Goal: Information Seeking & Learning: Learn about a topic

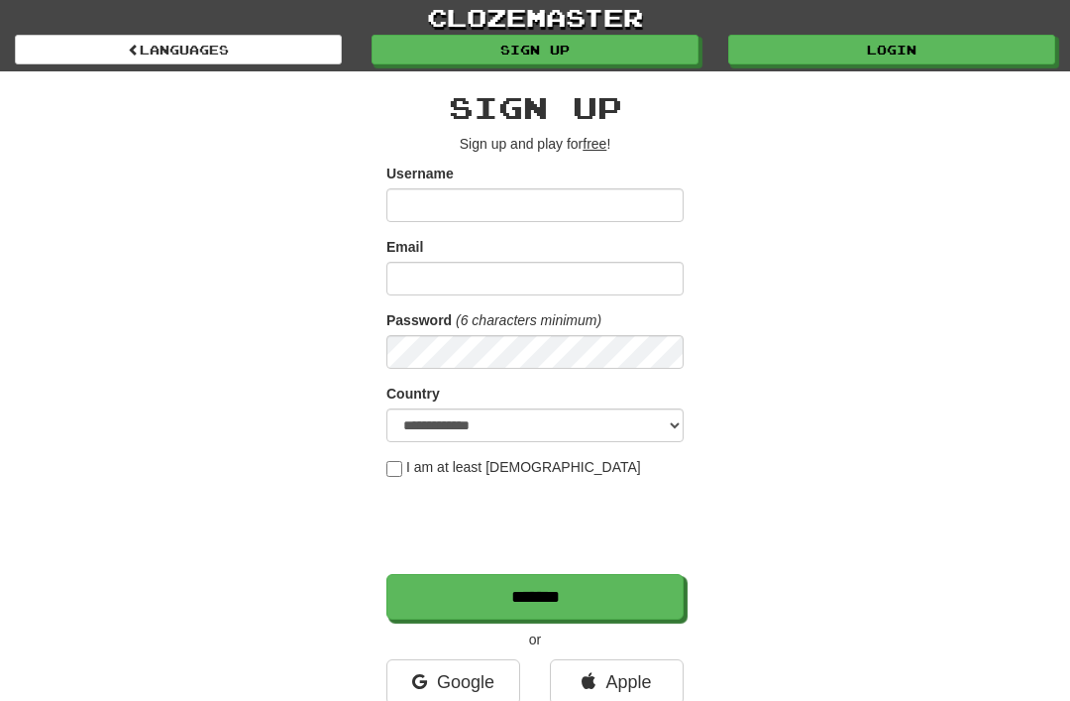
click at [887, 56] on link "Login" at bounding box center [891, 50] width 327 height 30
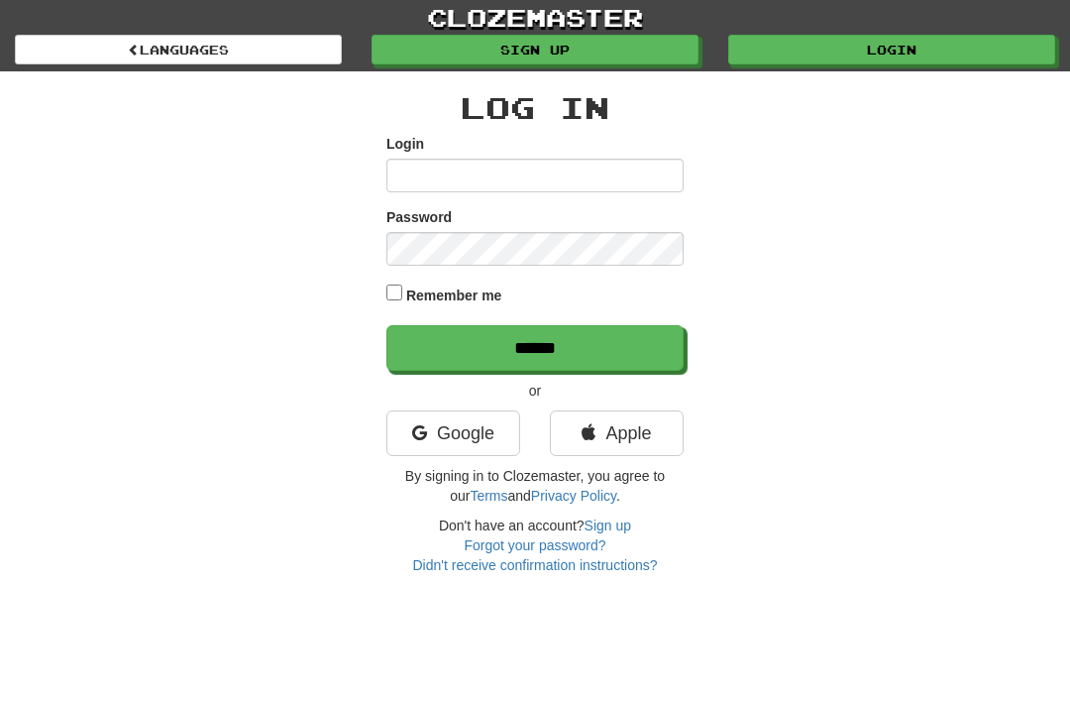
click at [440, 429] on link "Google" at bounding box center [454, 433] width 134 height 46
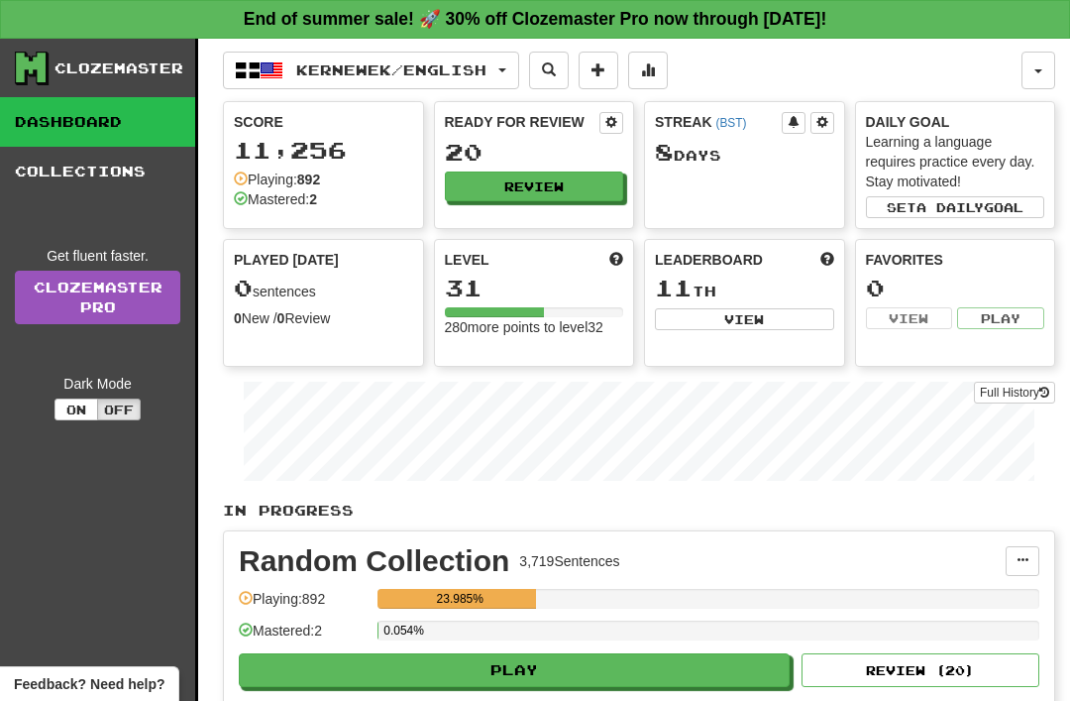
click at [539, 676] on button "Play" at bounding box center [514, 670] width 551 height 34
select select "**"
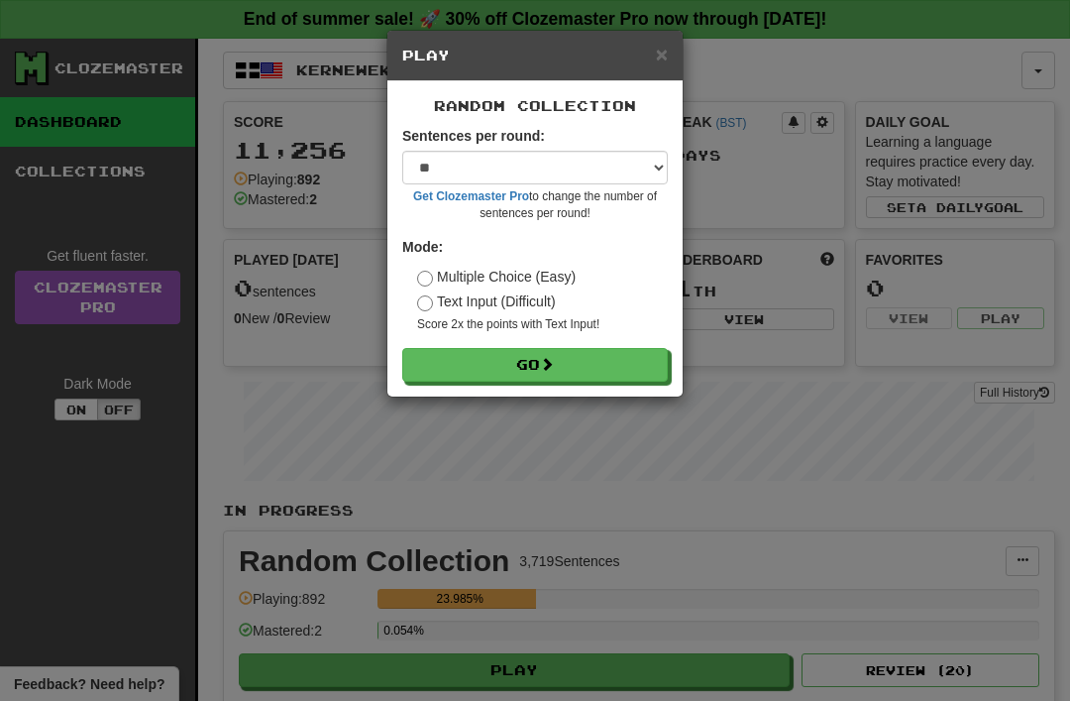
click at [566, 359] on button "Go" at bounding box center [535, 365] width 266 height 34
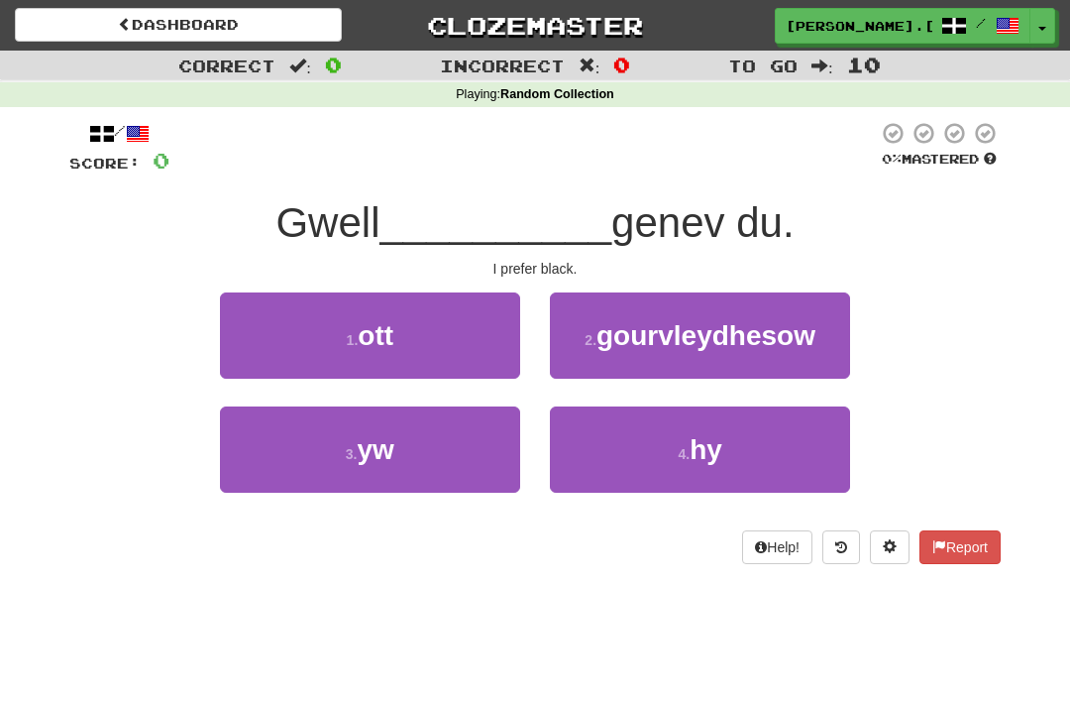
click at [375, 434] on span "yw" at bounding box center [375, 449] width 37 height 31
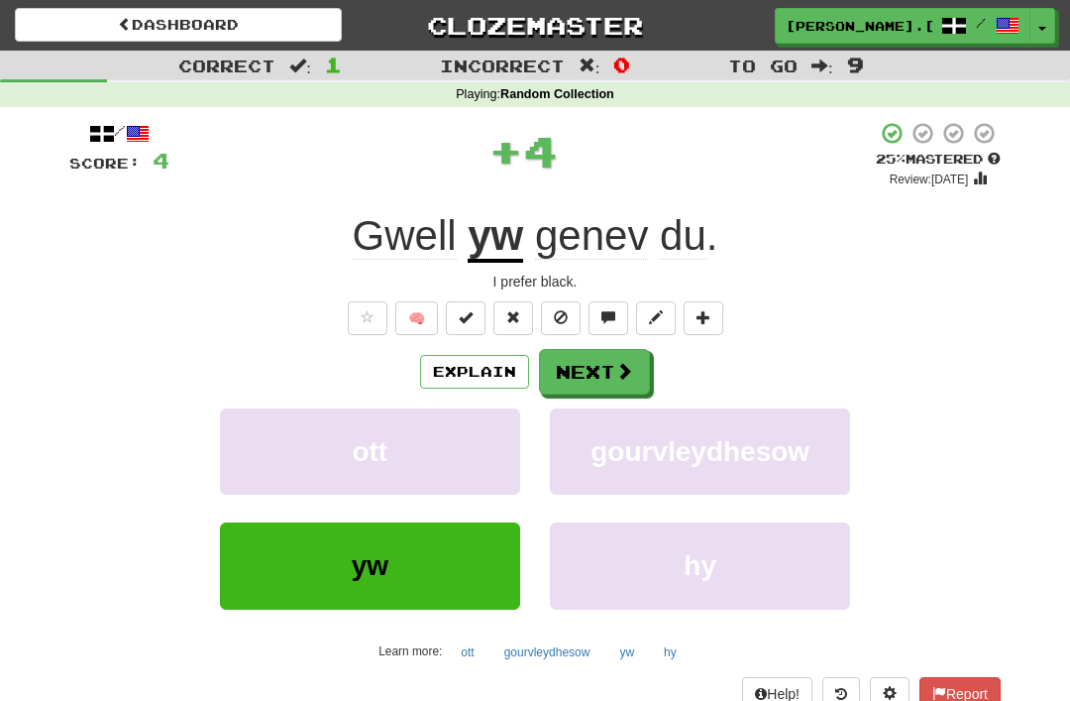
click at [604, 367] on button "Next" at bounding box center [594, 372] width 111 height 46
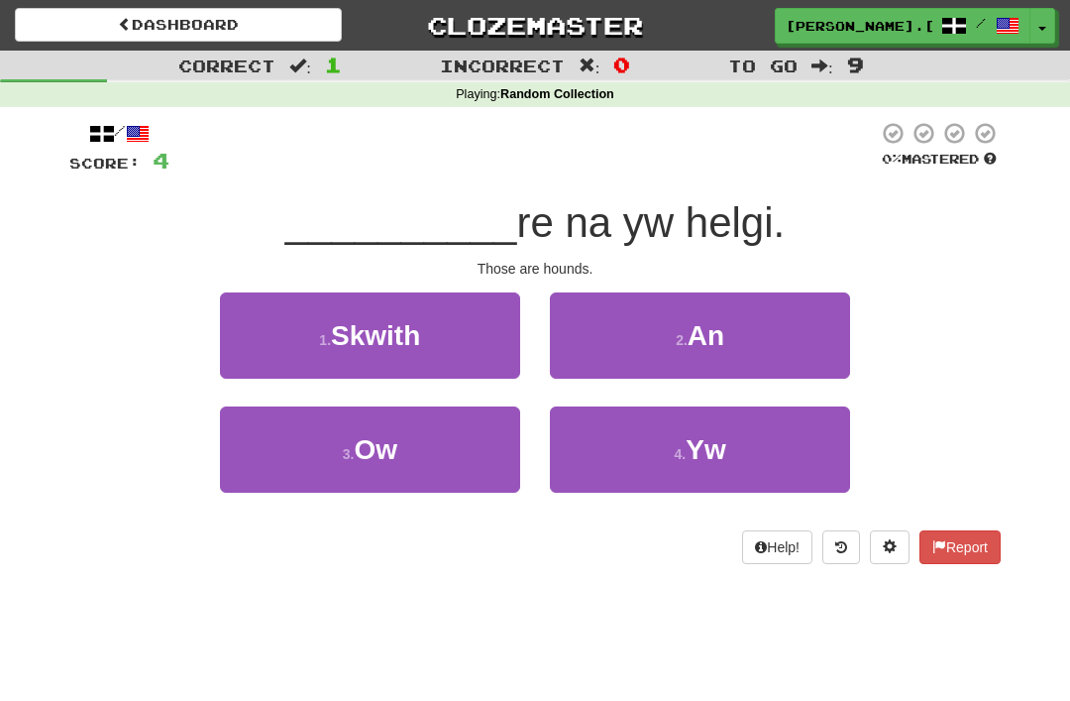
click at [699, 443] on span "Yw" at bounding box center [706, 449] width 40 height 31
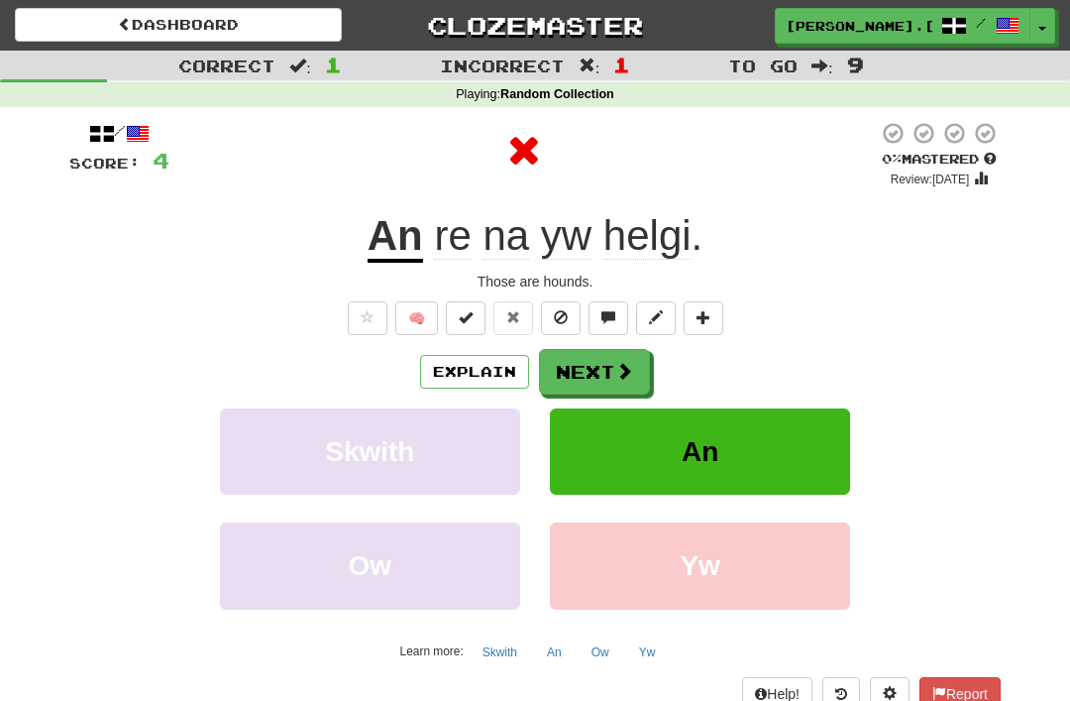
click at [605, 361] on button "Next" at bounding box center [594, 372] width 111 height 46
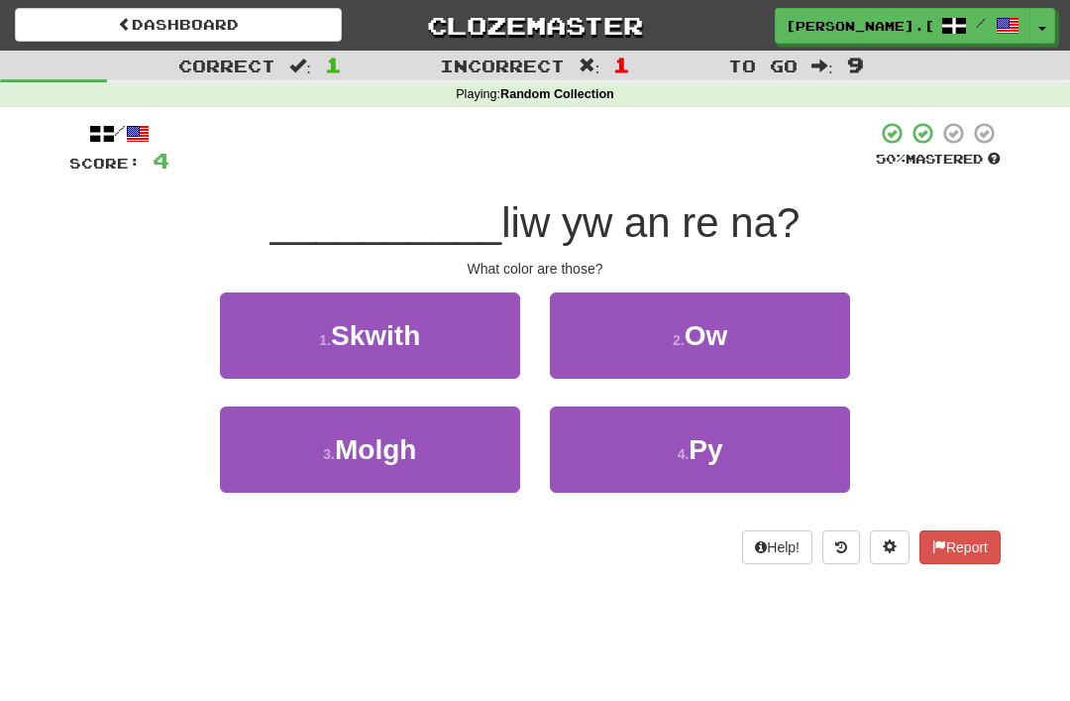
click at [698, 448] on span "Py" at bounding box center [706, 449] width 34 height 31
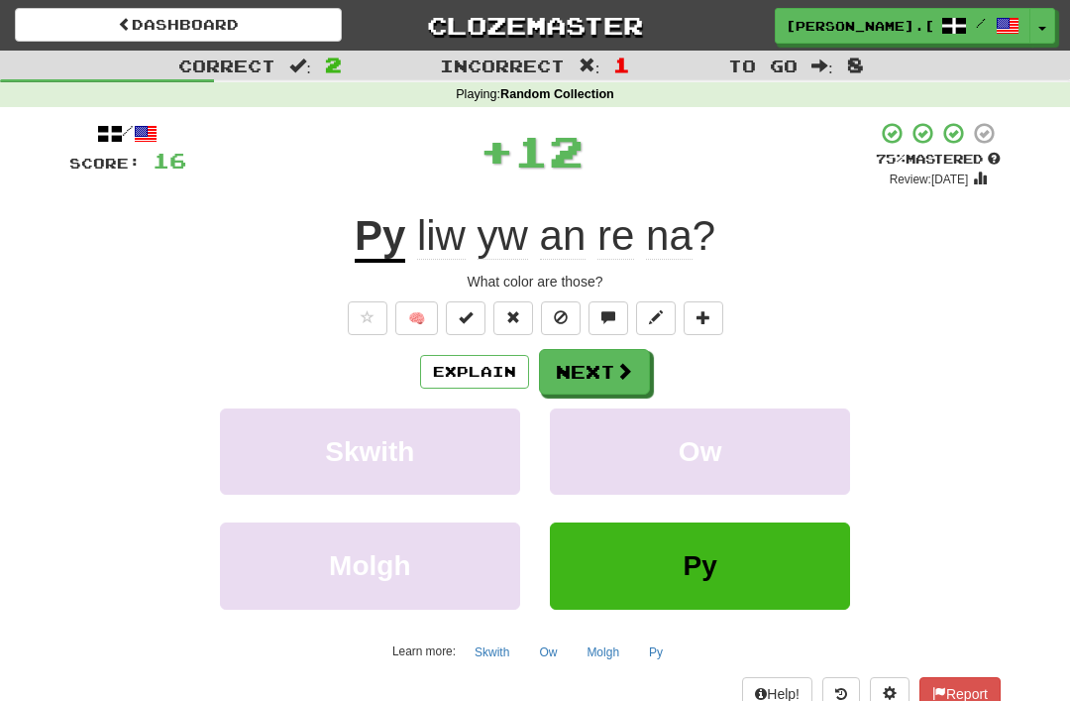
click at [625, 366] on span at bounding box center [624, 371] width 18 height 18
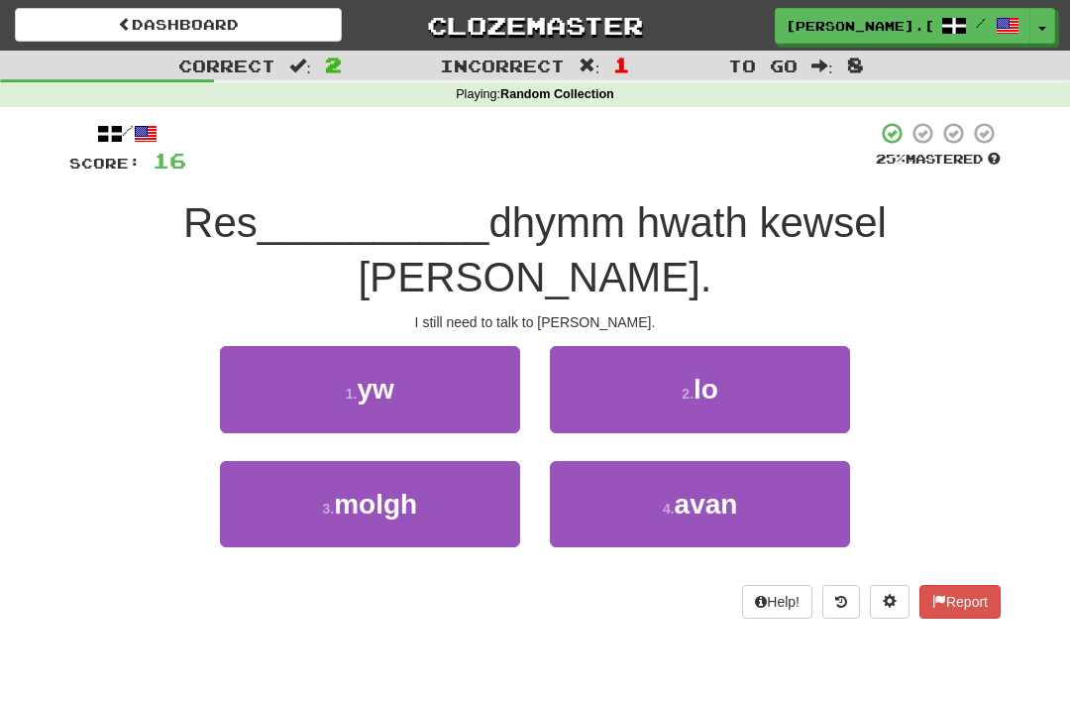
click at [391, 374] on span "yw" at bounding box center [375, 389] width 37 height 31
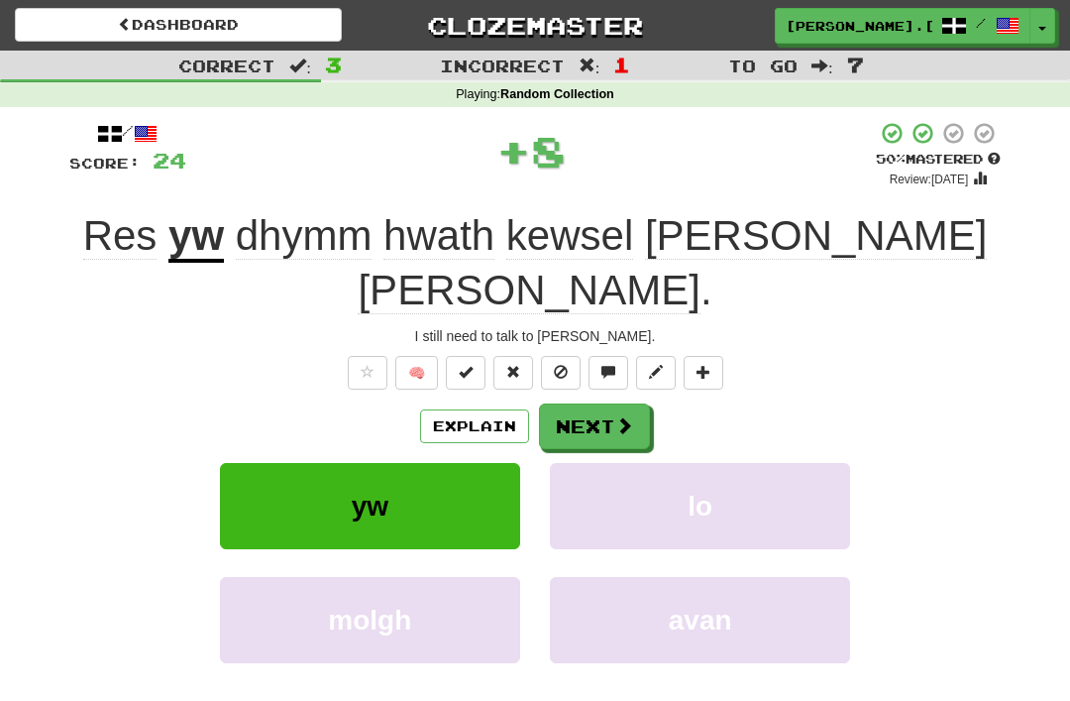
click at [609, 403] on button "Next" at bounding box center [594, 426] width 111 height 46
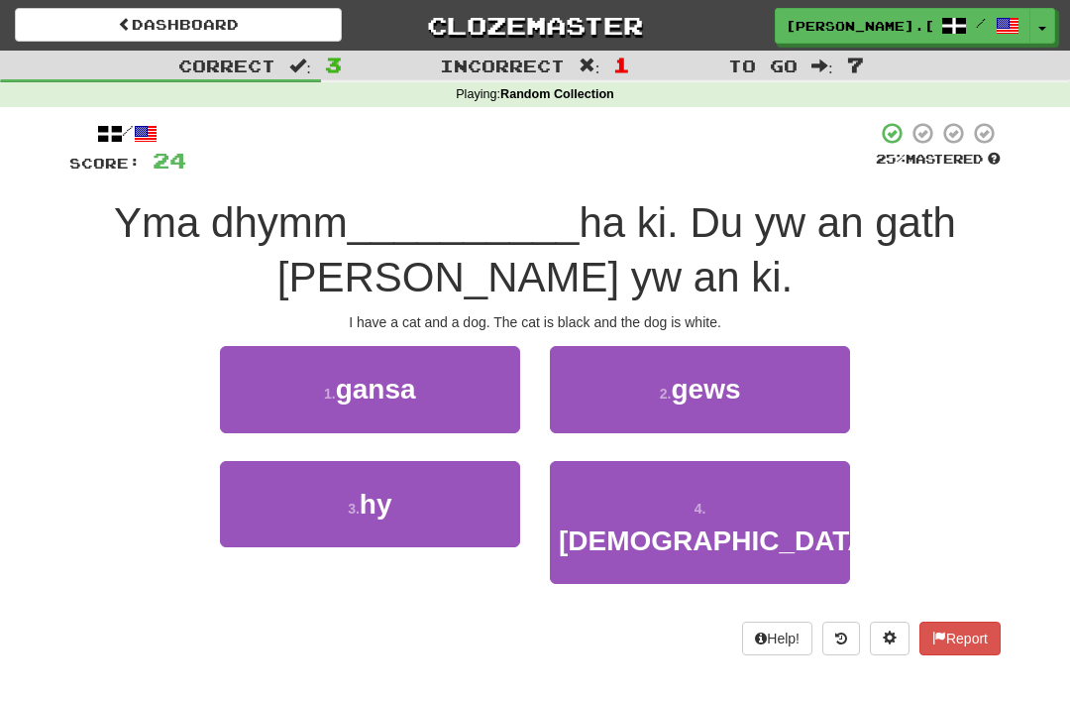
click at [707, 525] on span "kath" at bounding box center [718, 540] width 318 height 31
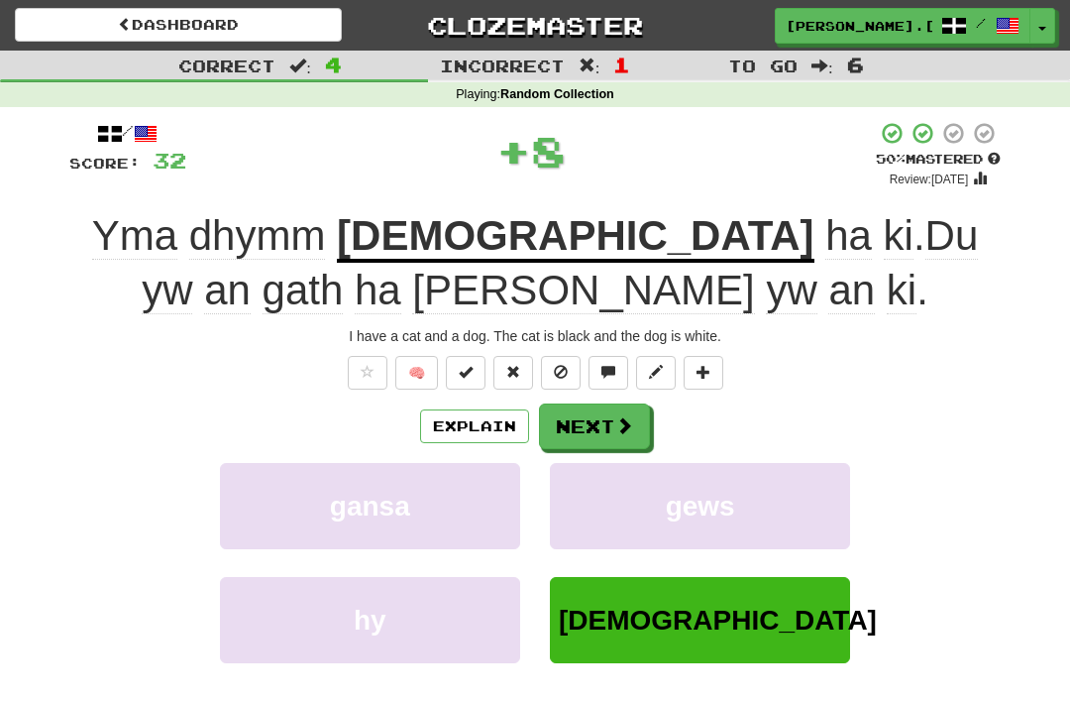
click at [600, 409] on button "Next" at bounding box center [594, 426] width 111 height 46
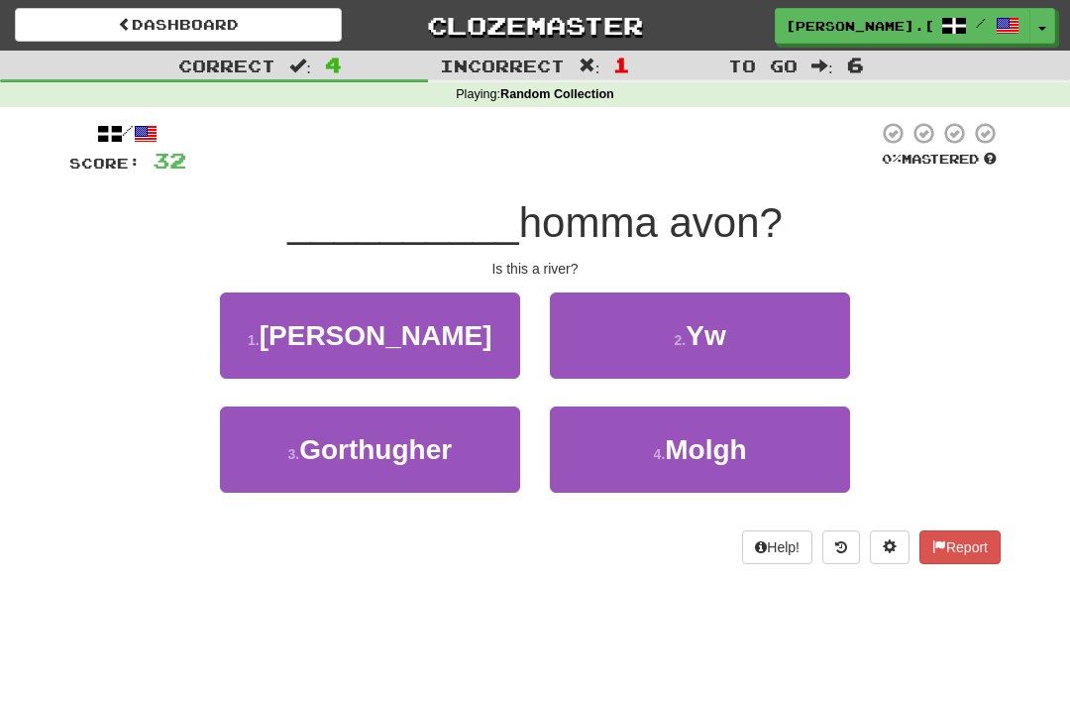
click at [704, 335] on span "Yw" at bounding box center [706, 335] width 40 height 31
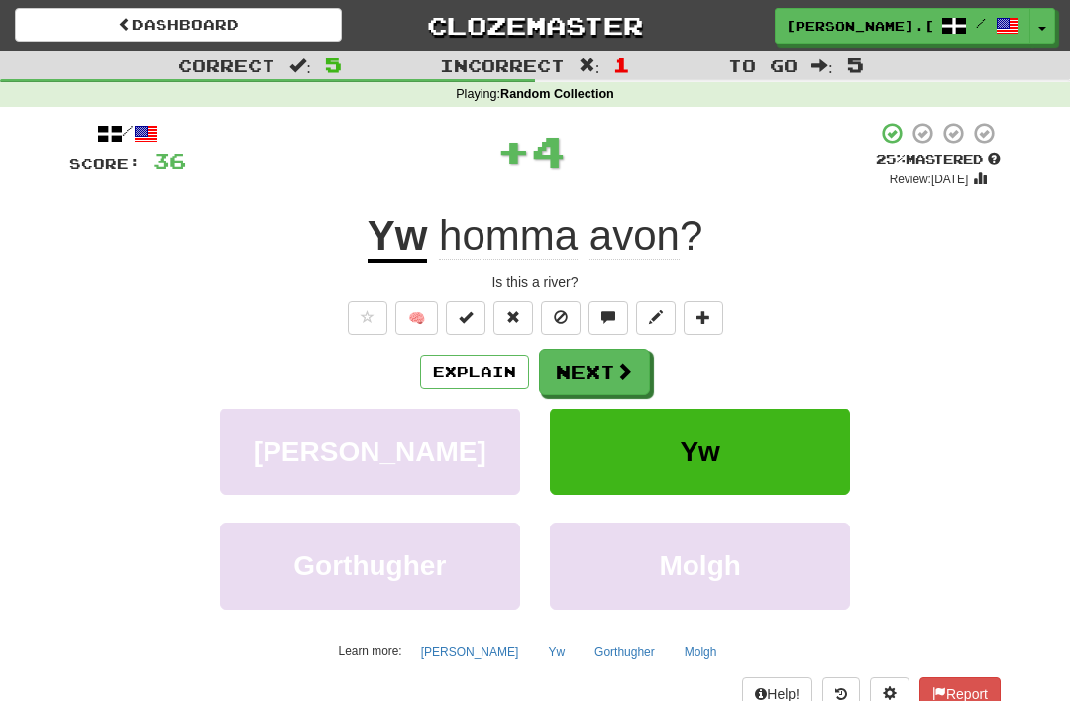
click at [611, 364] on button "Next" at bounding box center [594, 372] width 111 height 46
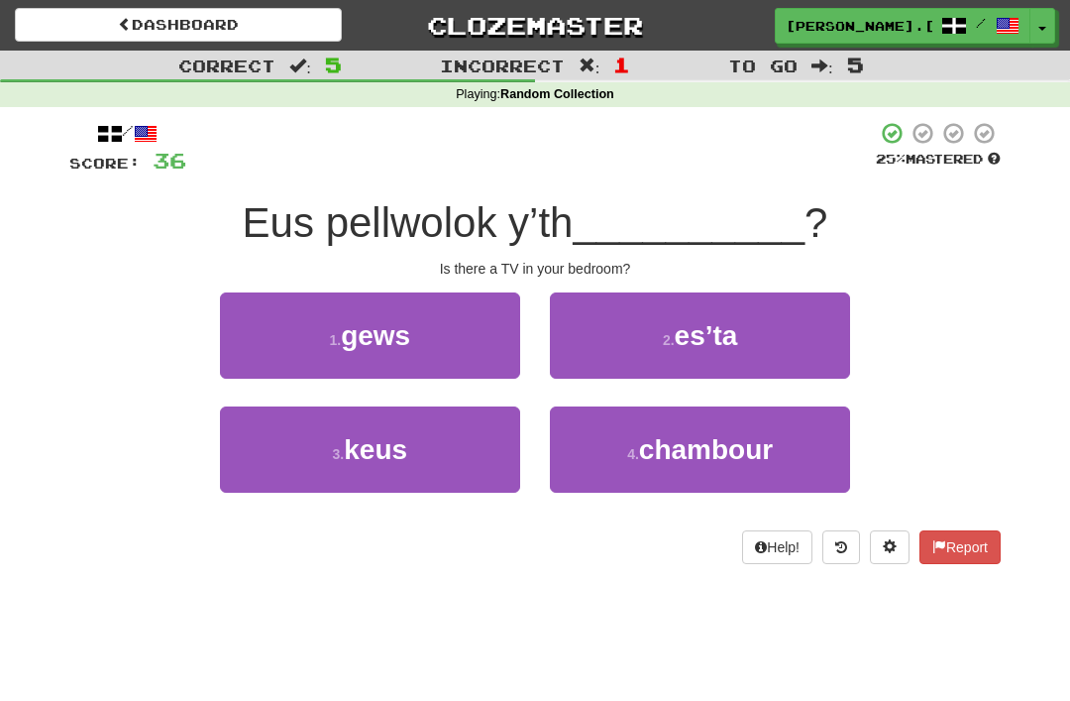
click at [690, 449] on span "chambour" at bounding box center [706, 449] width 134 height 31
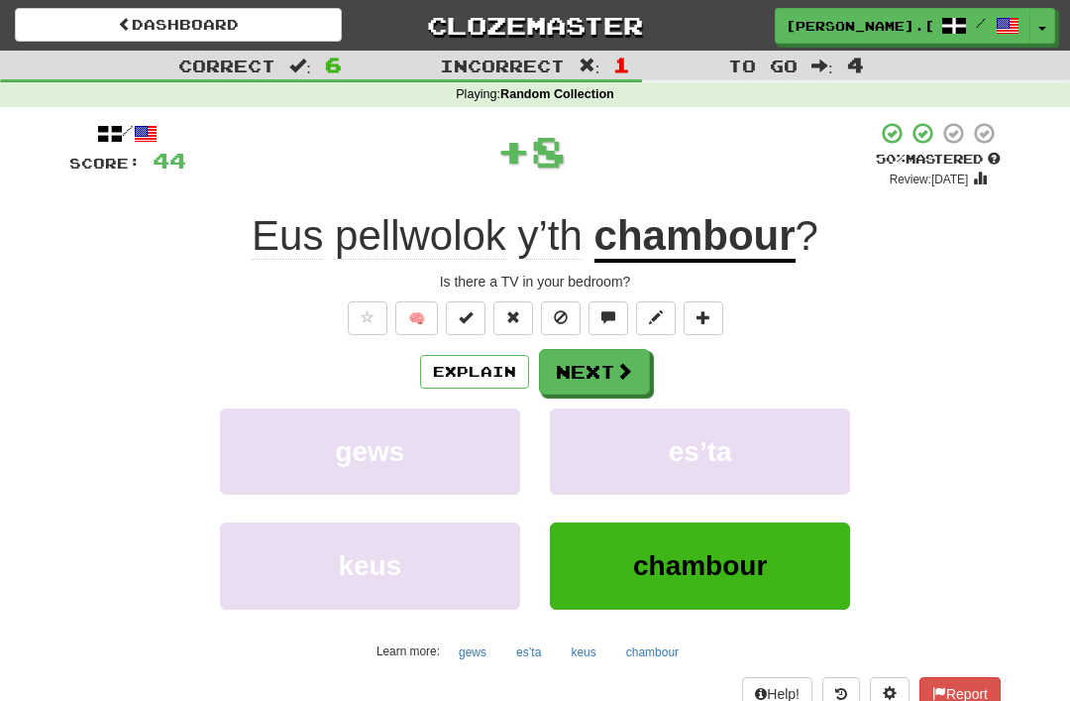
click at [616, 367] on span at bounding box center [624, 371] width 18 height 18
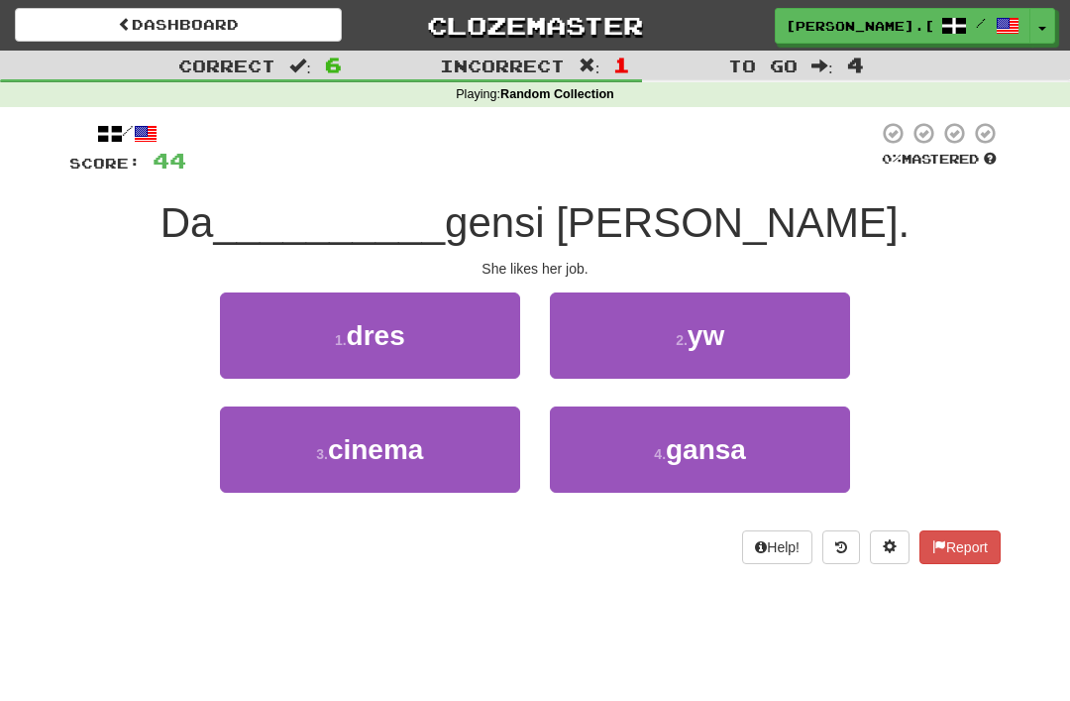
click at [680, 327] on button "2 . yw" at bounding box center [700, 335] width 300 height 86
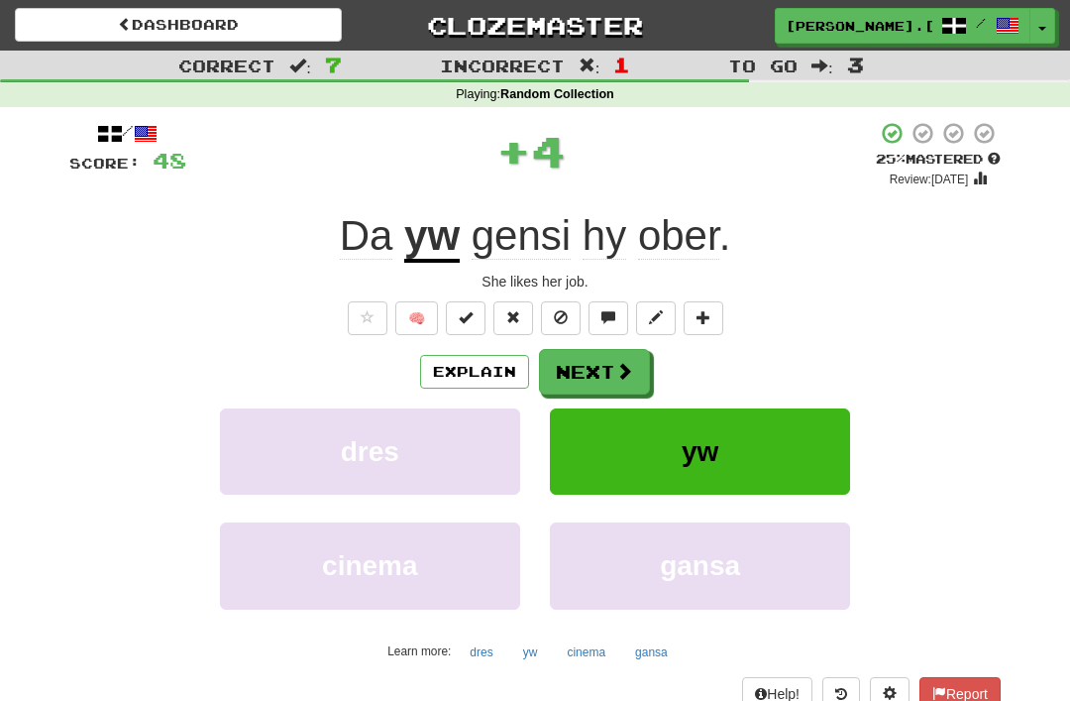
click at [629, 365] on span at bounding box center [624, 371] width 18 height 18
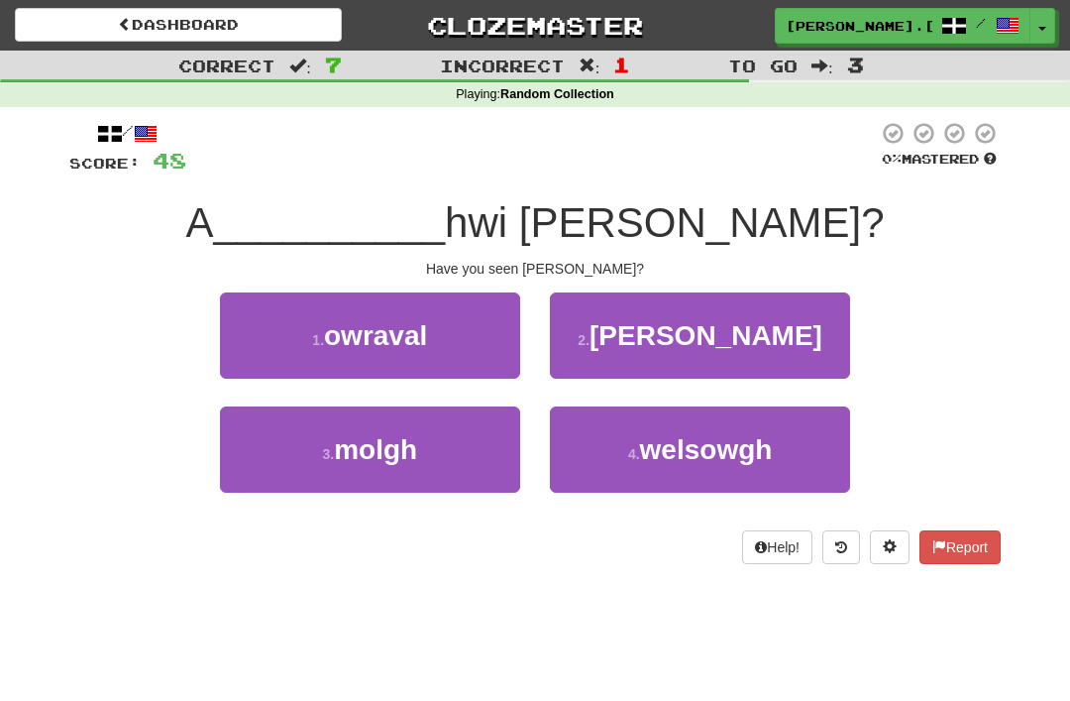
click at [683, 327] on span "golya" at bounding box center [706, 335] width 233 height 31
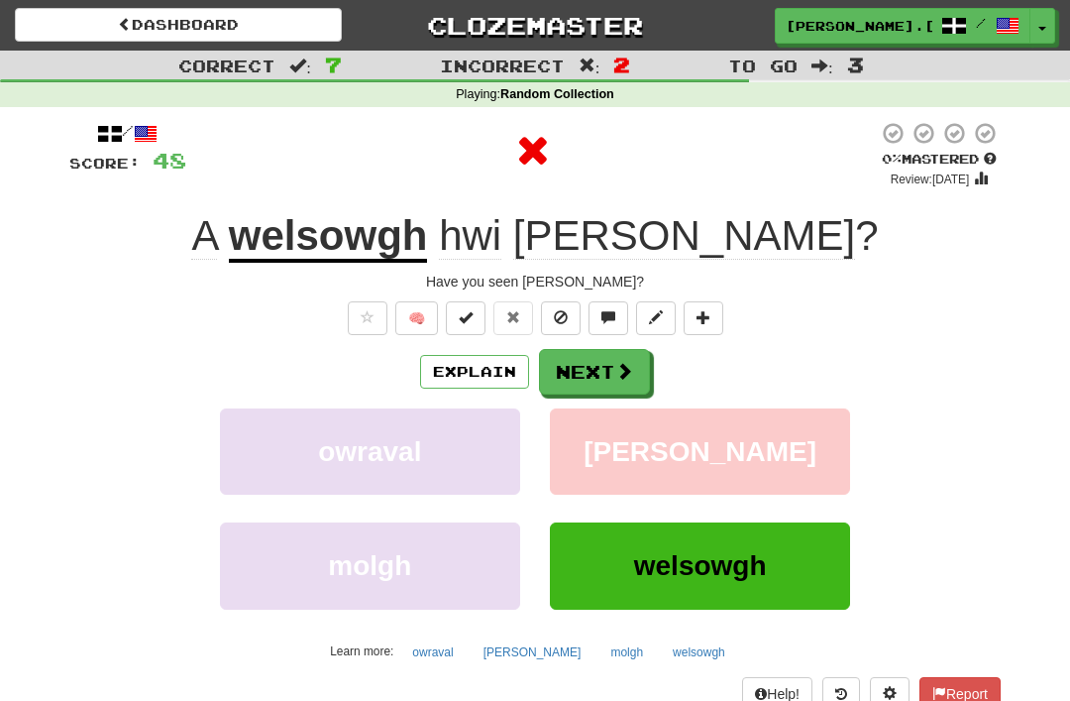
click at [613, 363] on button "Next" at bounding box center [594, 372] width 111 height 46
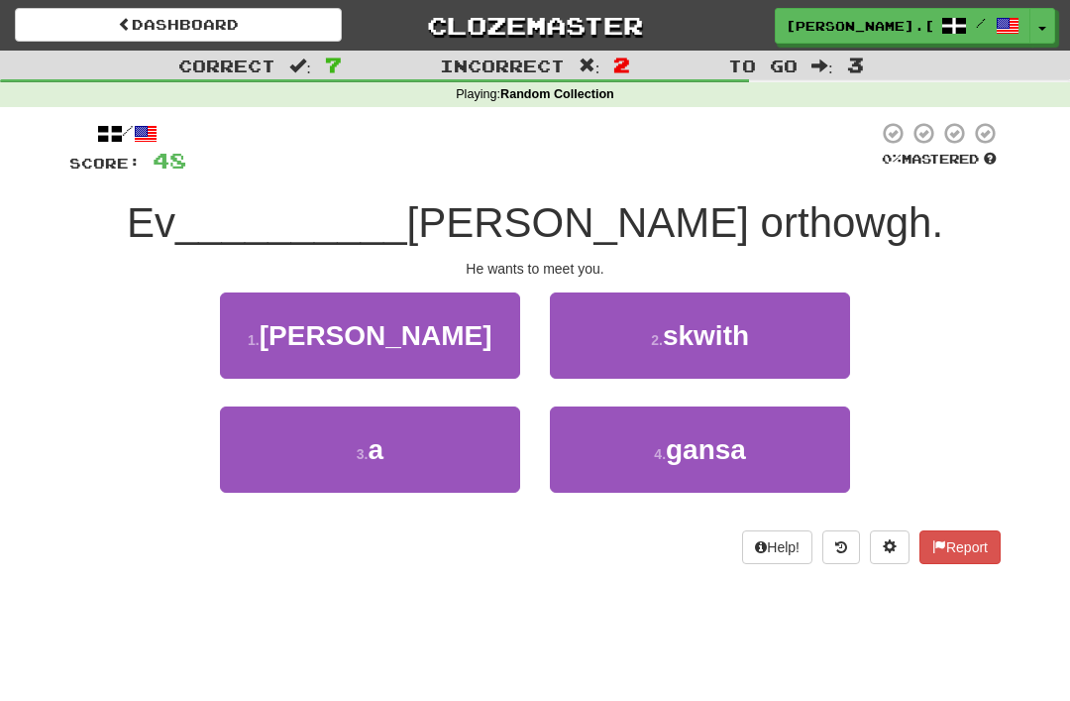
click at [395, 438] on button "3 . a" at bounding box center [370, 449] width 300 height 86
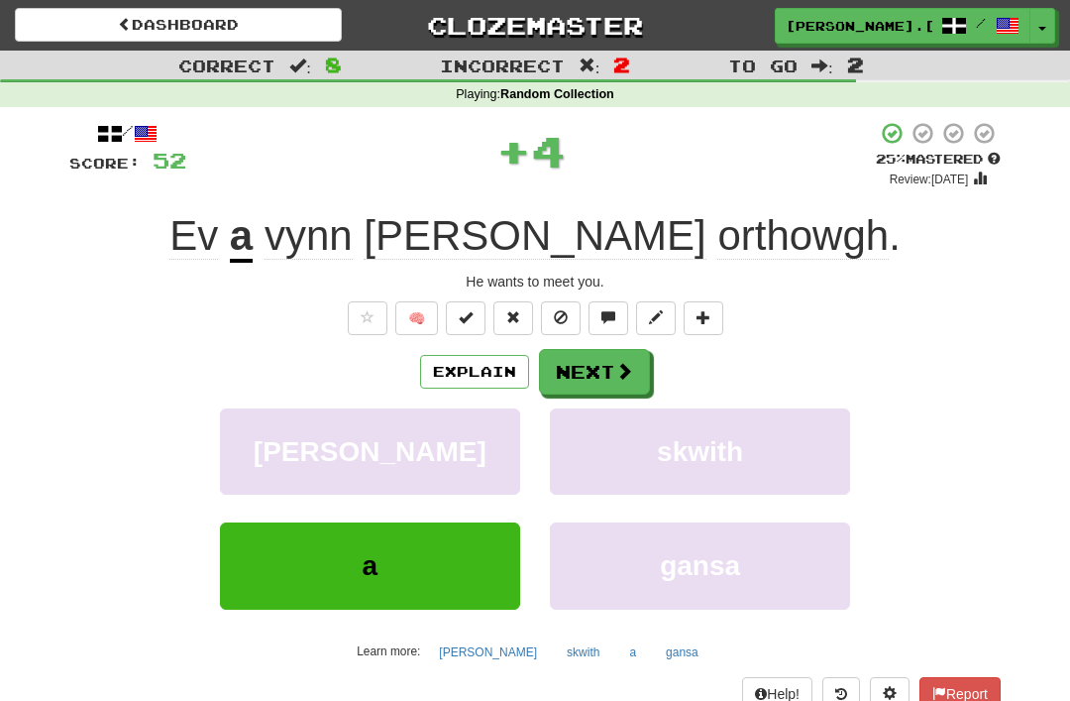
click at [592, 359] on button "Next" at bounding box center [594, 372] width 111 height 46
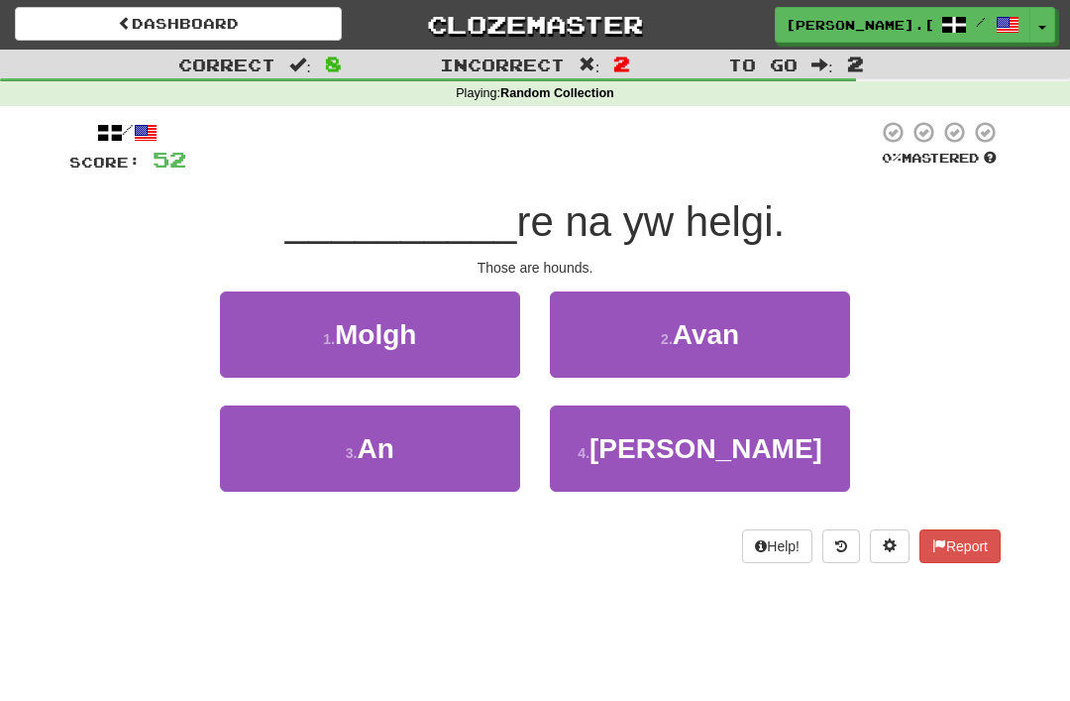
click at [410, 438] on button "3 . An" at bounding box center [370, 449] width 300 height 86
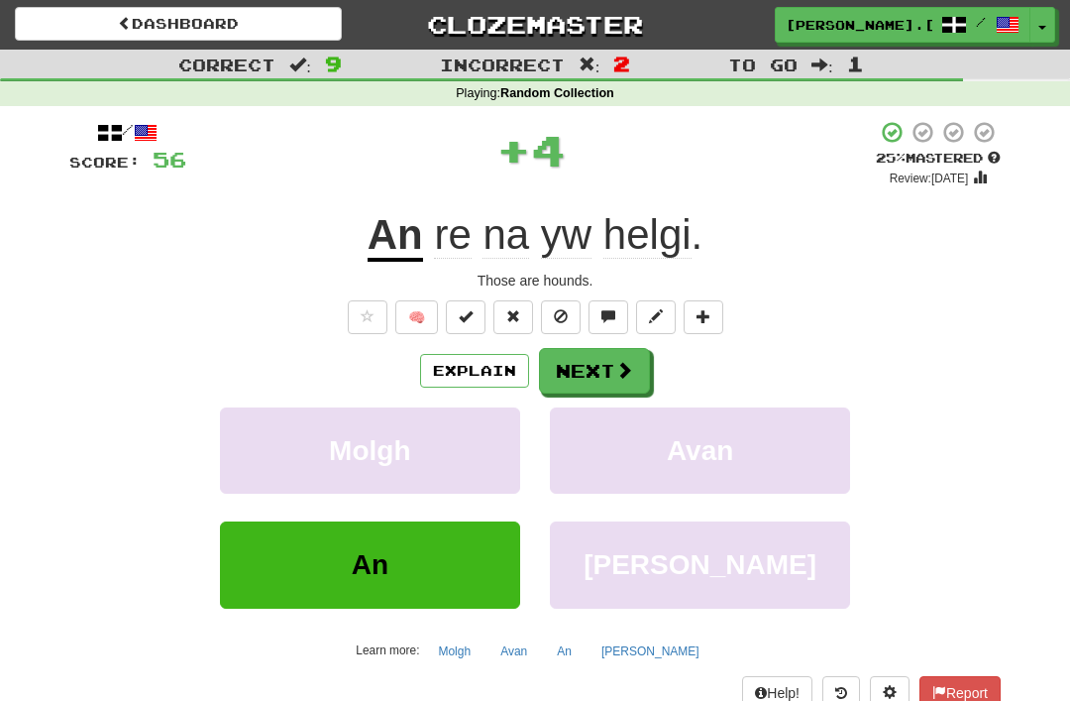
click at [615, 362] on span at bounding box center [624, 370] width 18 height 18
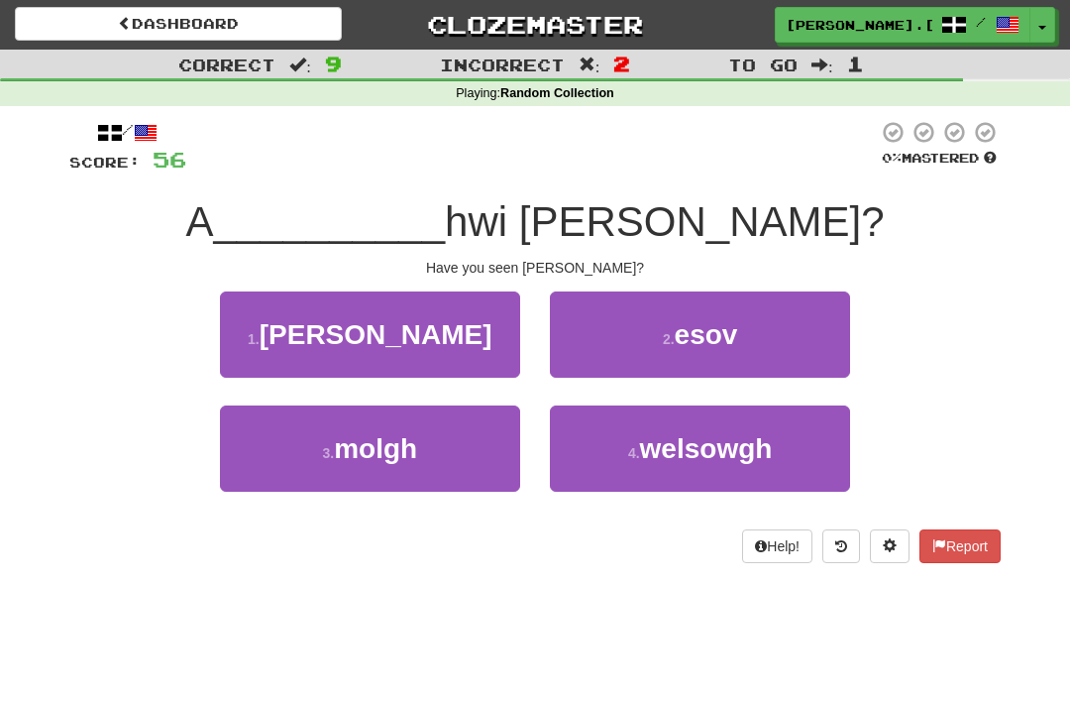
click at [688, 451] on span "welsowgh" at bounding box center [706, 448] width 133 height 31
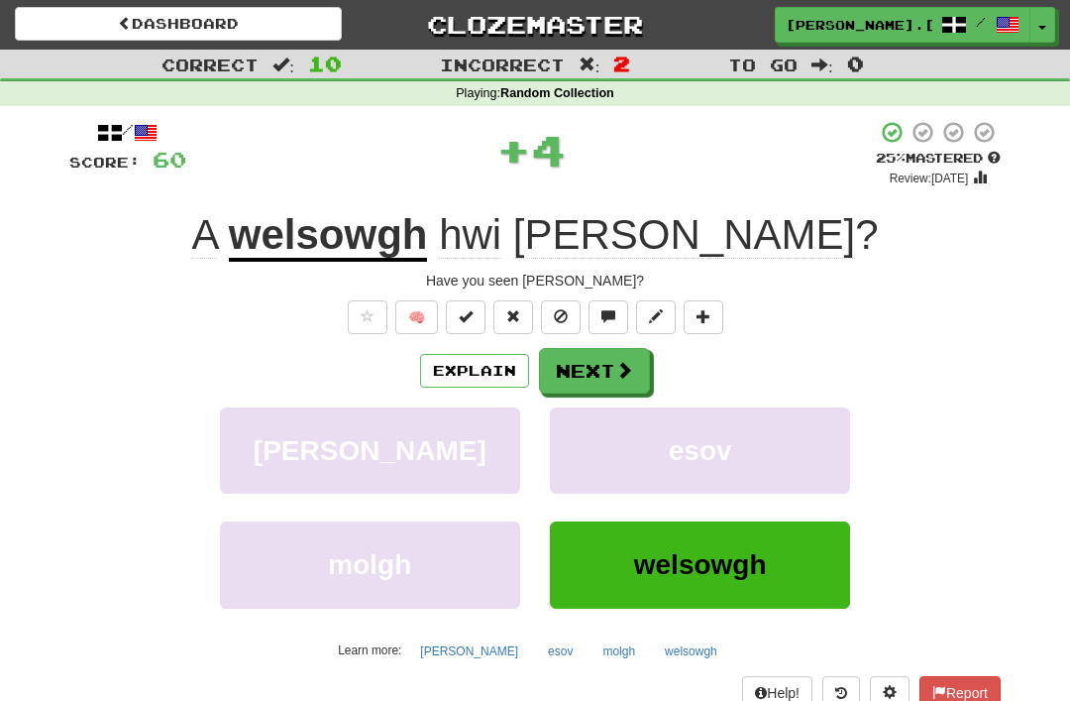
click at [594, 362] on button "Next" at bounding box center [594, 371] width 111 height 46
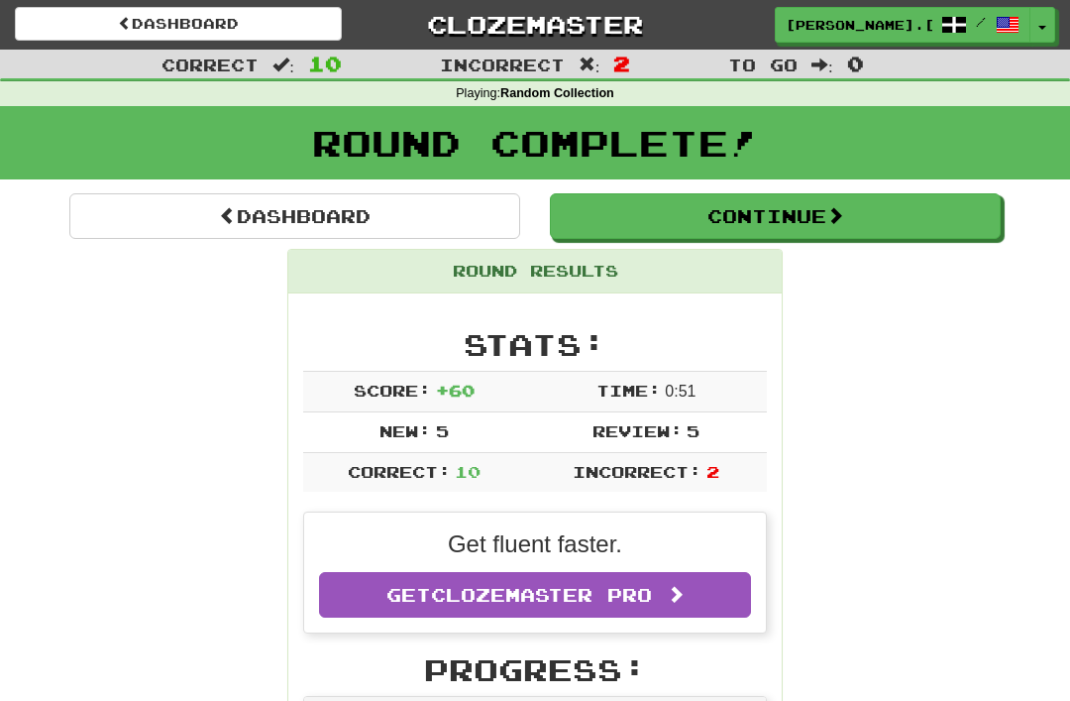
click at [758, 220] on button "Continue" at bounding box center [775, 216] width 451 height 46
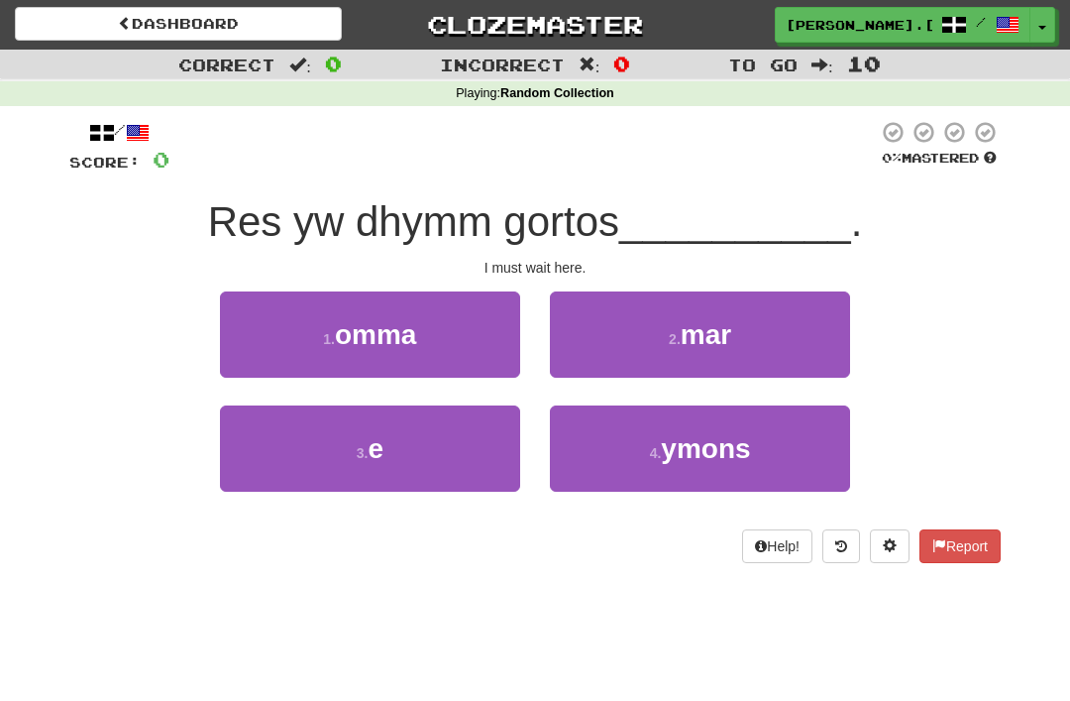
click at [400, 319] on span "omma" at bounding box center [375, 334] width 81 height 31
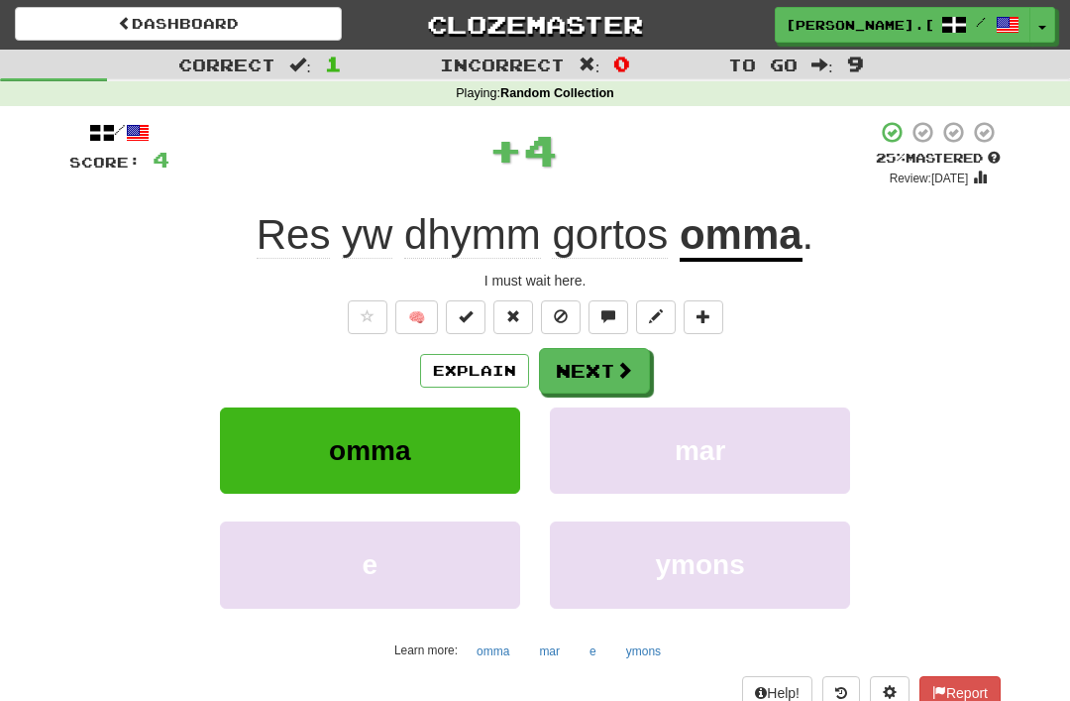
click at [607, 361] on button "Next" at bounding box center [594, 371] width 111 height 46
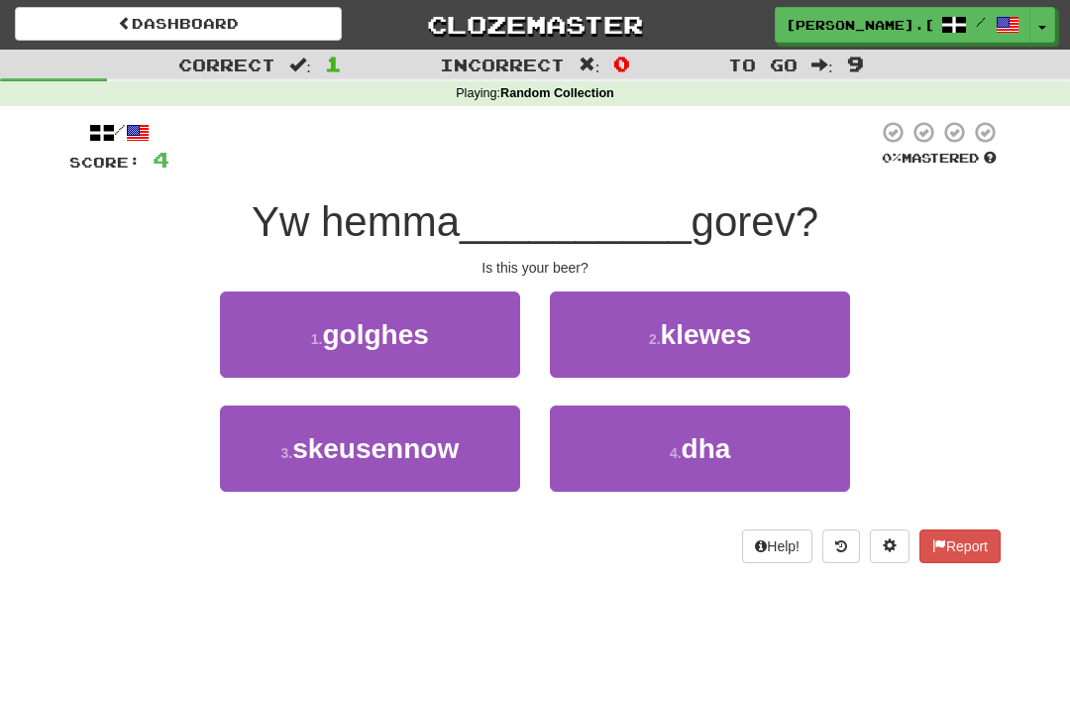
click at [704, 435] on span "dha" at bounding box center [707, 448] width 50 height 31
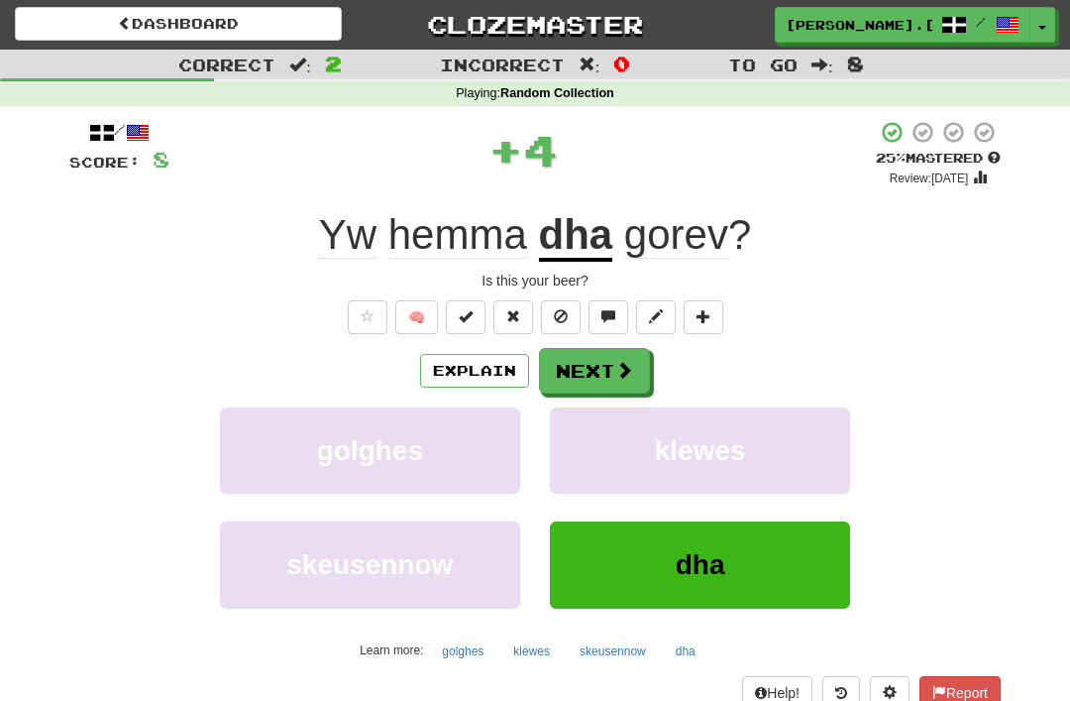
click at [609, 363] on button "Next" at bounding box center [594, 371] width 111 height 46
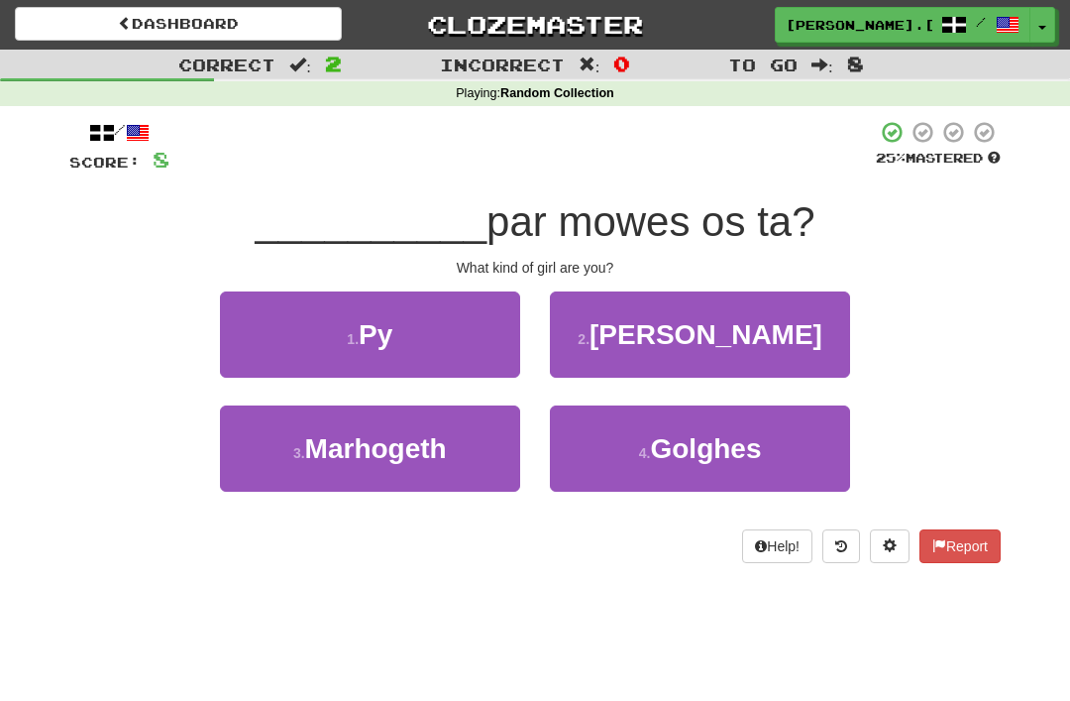
click at [384, 326] on span "Py" at bounding box center [376, 334] width 34 height 31
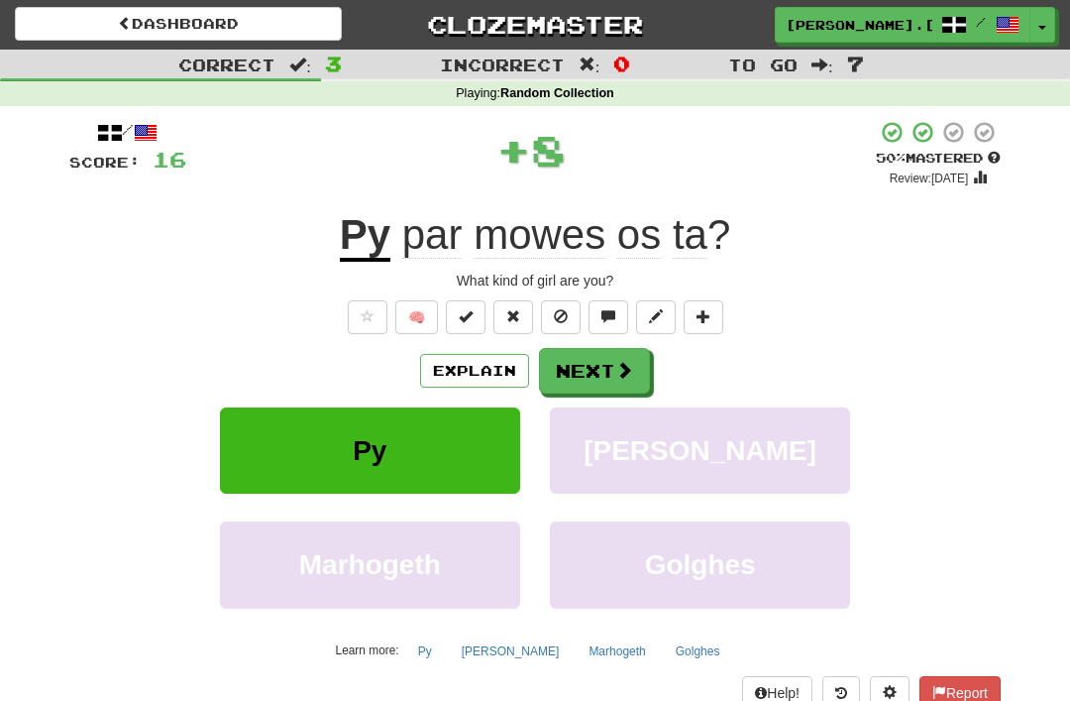
click at [609, 363] on button "Next" at bounding box center [594, 371] width 111 height 46
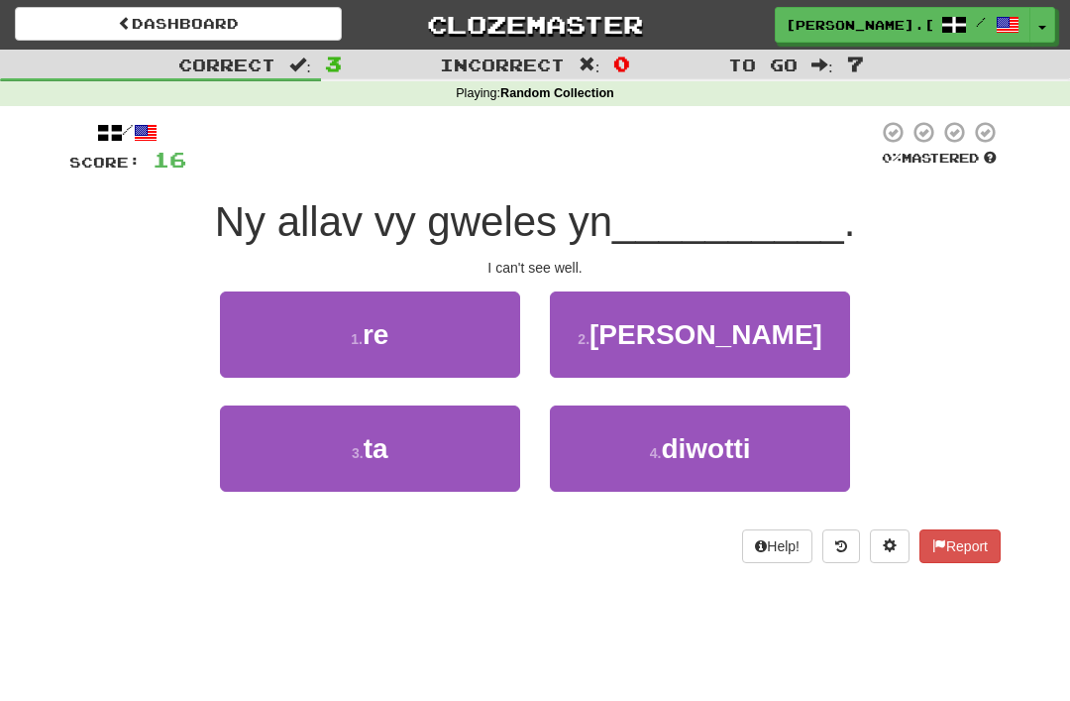
click at [395, 315] on button "1 . re" at bounding box center [370, 334] width 300 height 86
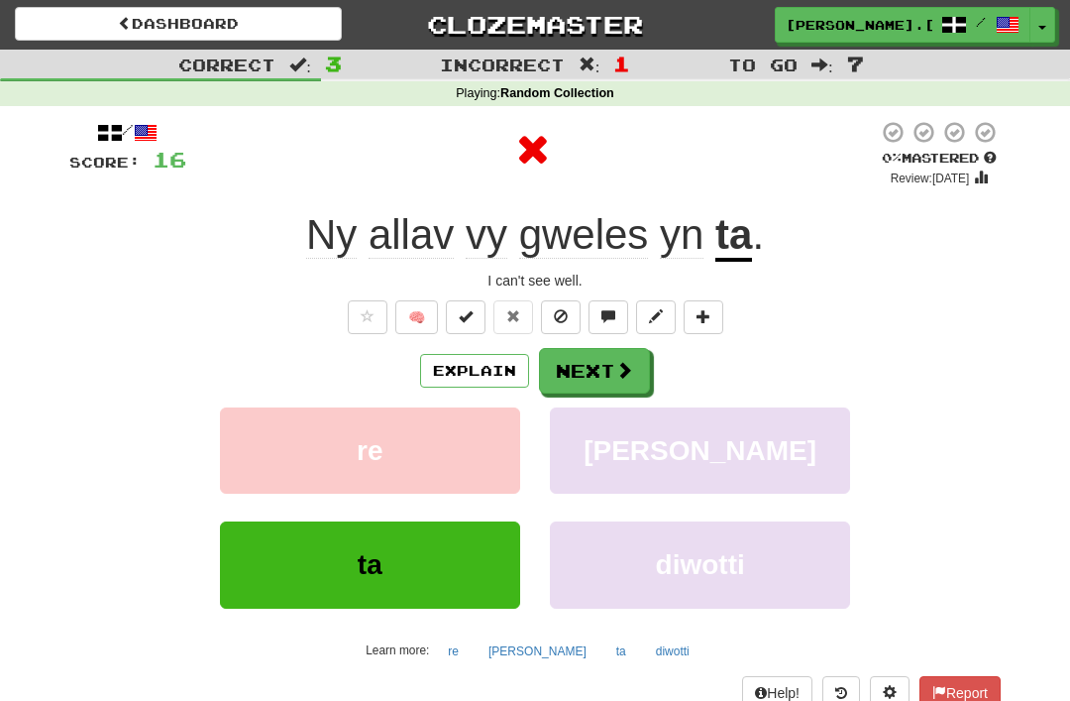
click at [607, 368] on button "Next" at bounding box center [594, 371] width 111 height 46
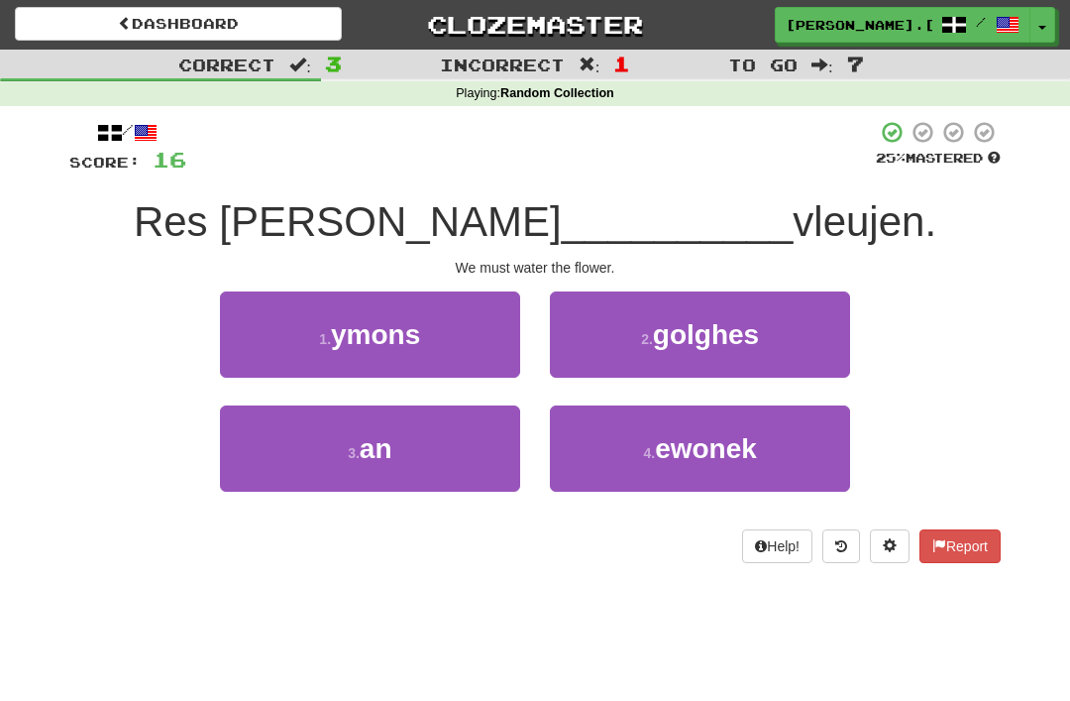
click at [409, 452] on button "3 . an" at bounding box center [370, 448] width 300 height 86
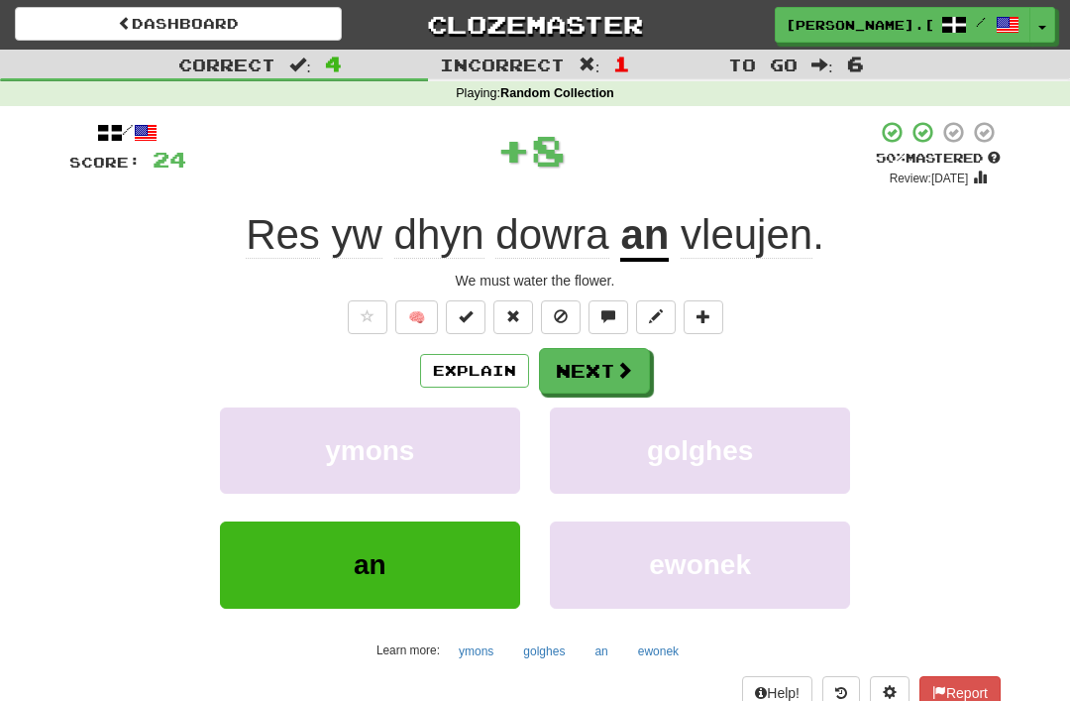
click at [615, 364] on span at bounding box center [624, 370] width 18 height 18
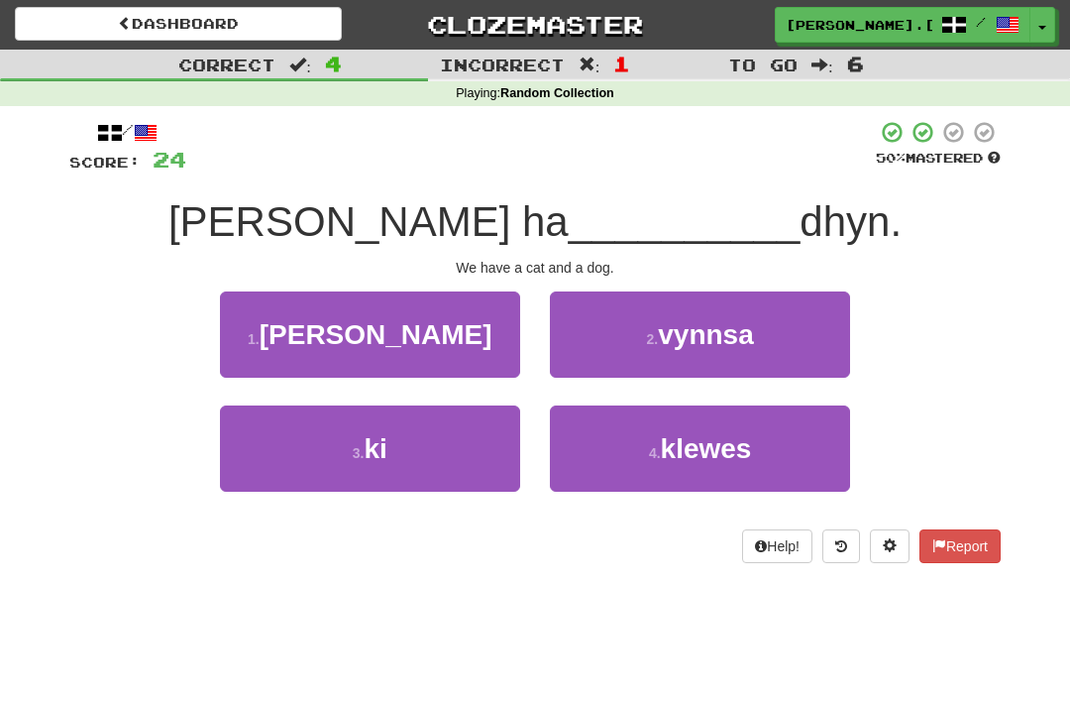
click at [406, 434] on button "3 . ki" at bounding box center [370, 448] width 300 height 86
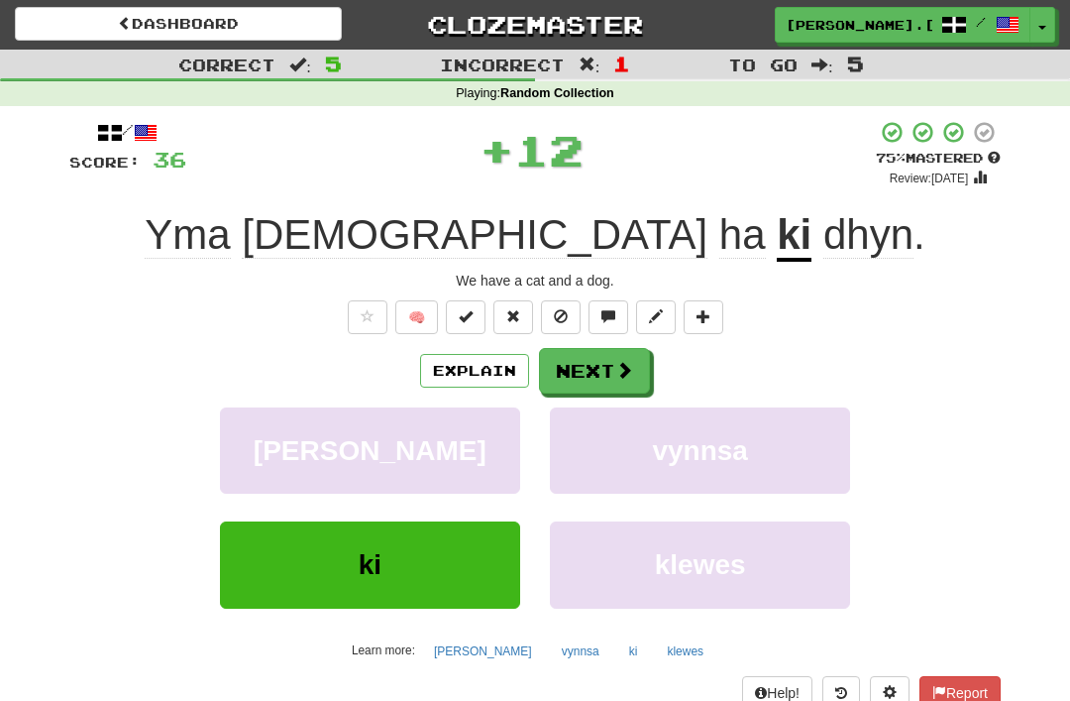
click at [598, 373] on button "Next" at bounding box center [594, 371] width 111 height 46
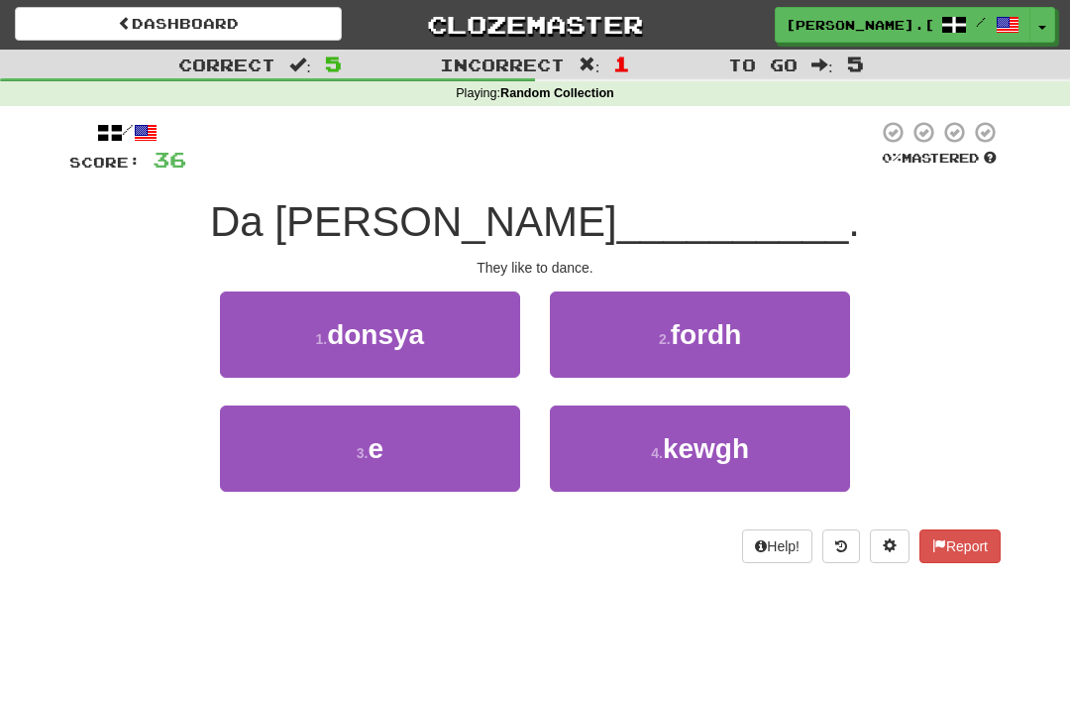
click at [410, 323] on span "donsya" at bounding box center [375, 334] width 97 height 31
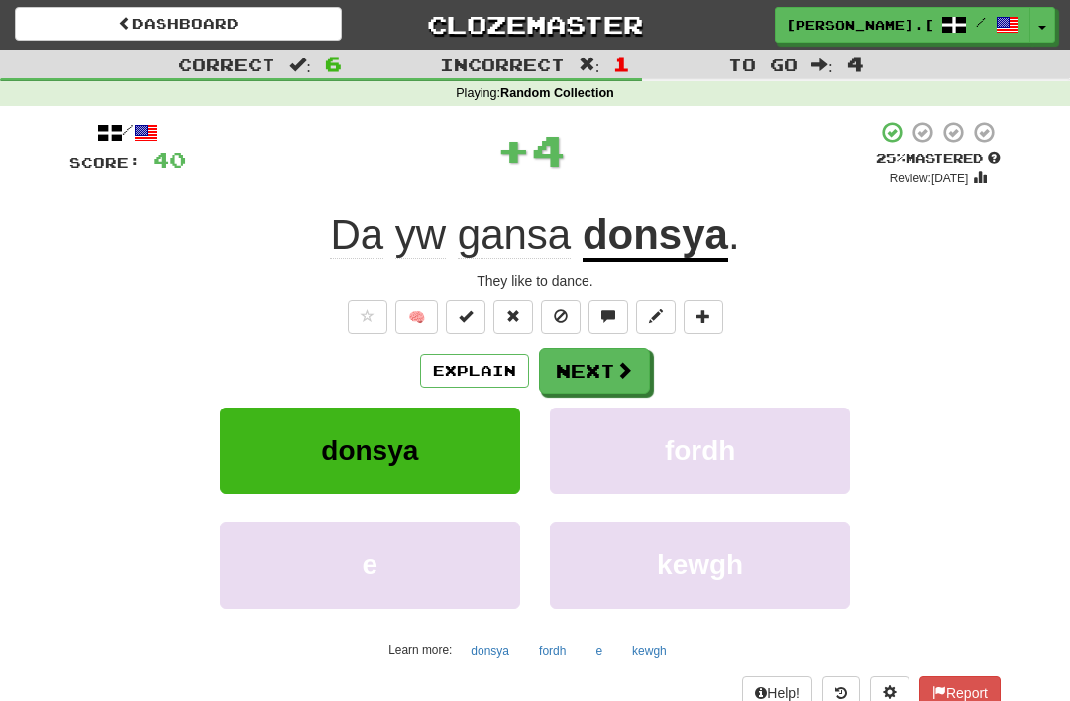
click at [612, 357] on button "Next" at bounding box center [594, 371] width 111 height 46
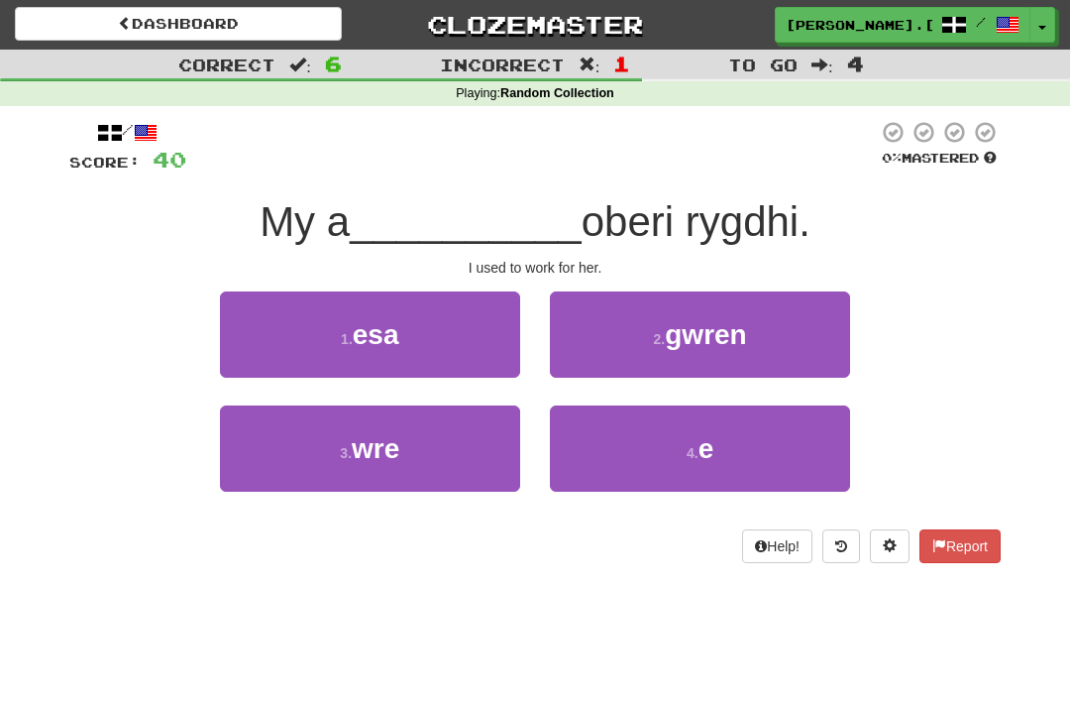
click at [413, 432] on button "3 . wre" at bounding box center [370, 448] width 300 height 86
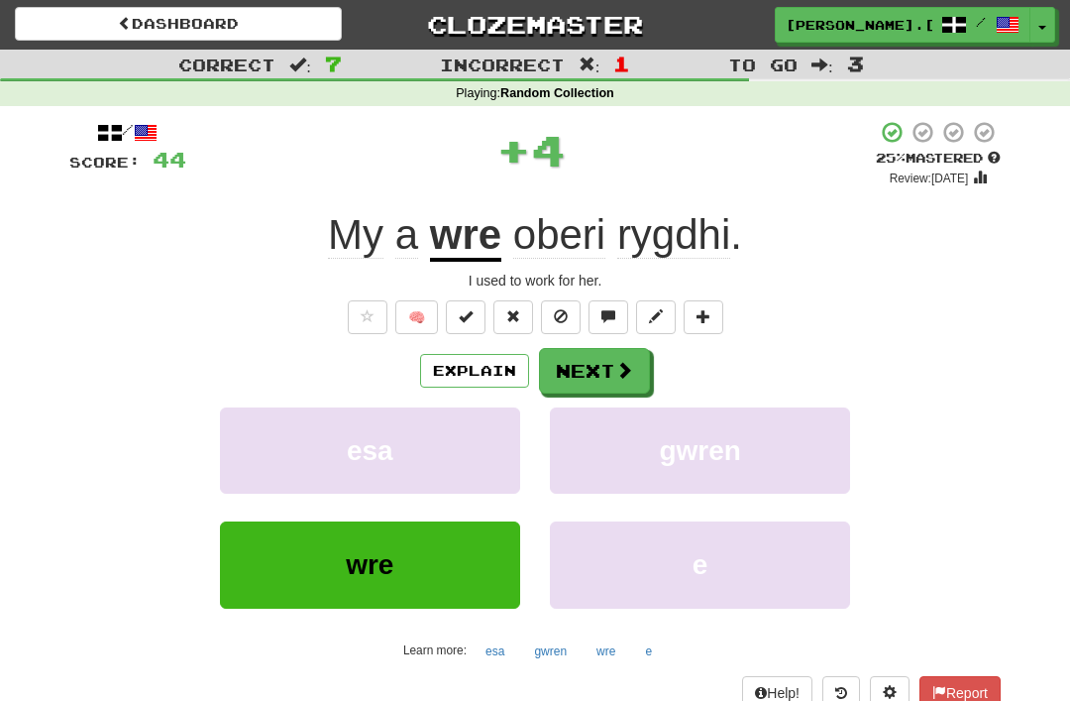
click at [594, 376] on button "Next" at bounding box center [594, 371] width 111 height 46
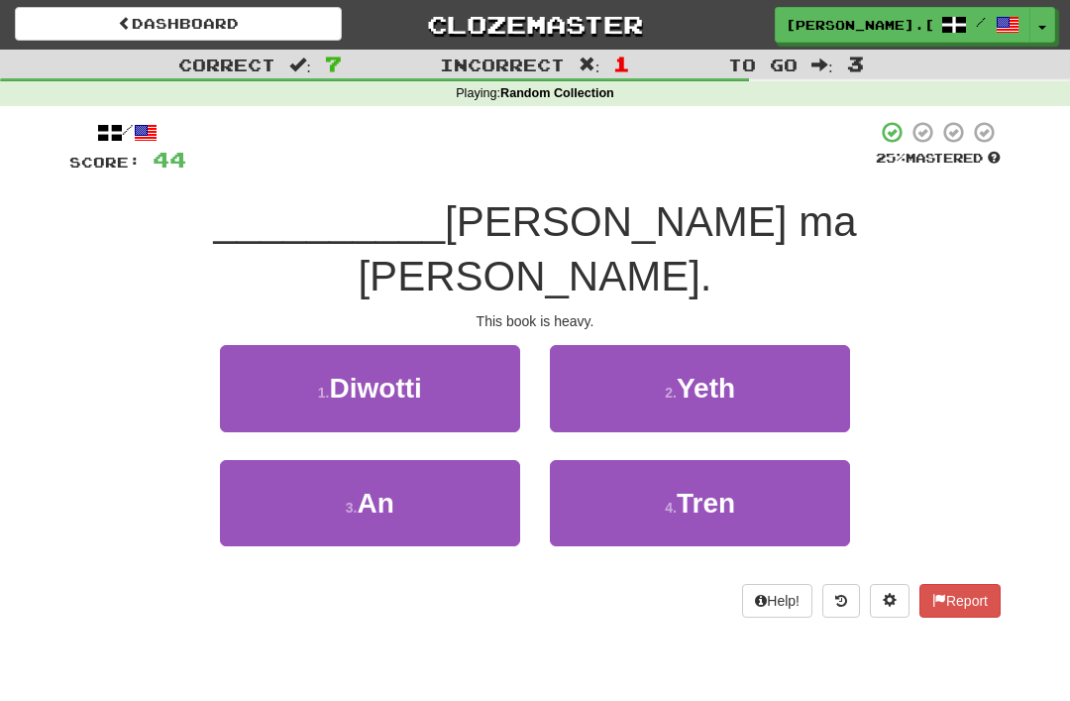
click at [412, 460] on button "3 . An" at bounding box center [370, 503] width 300 height 86
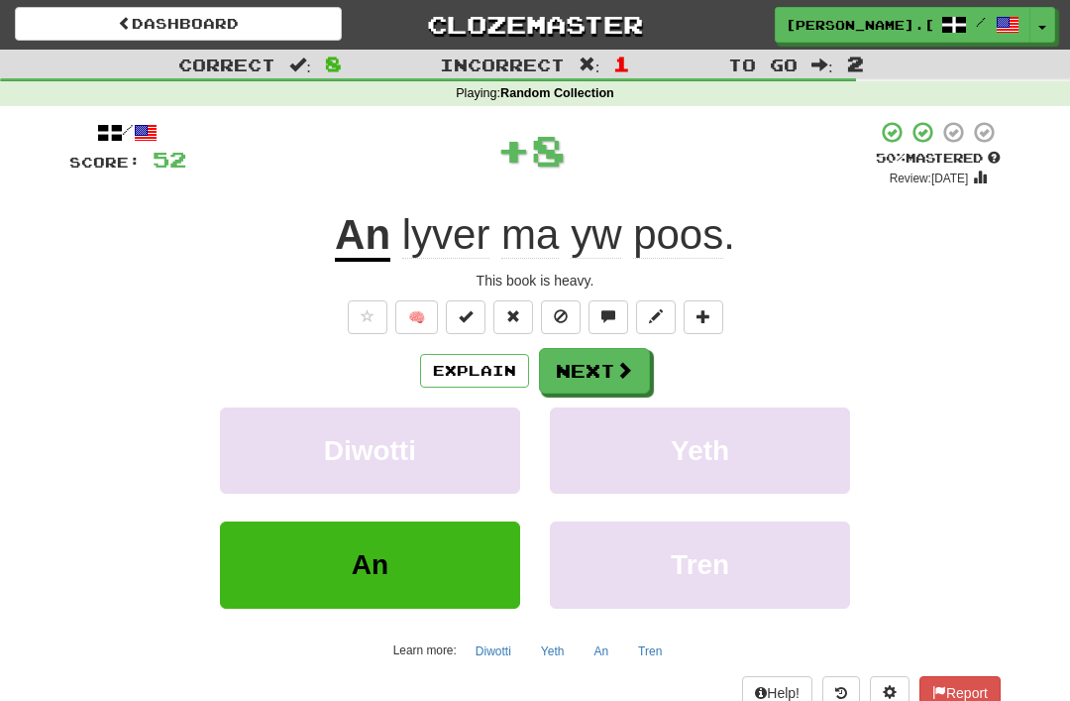
click at [602, 368] on button "Next" at bounding box center [594, 371] width 111 height 46
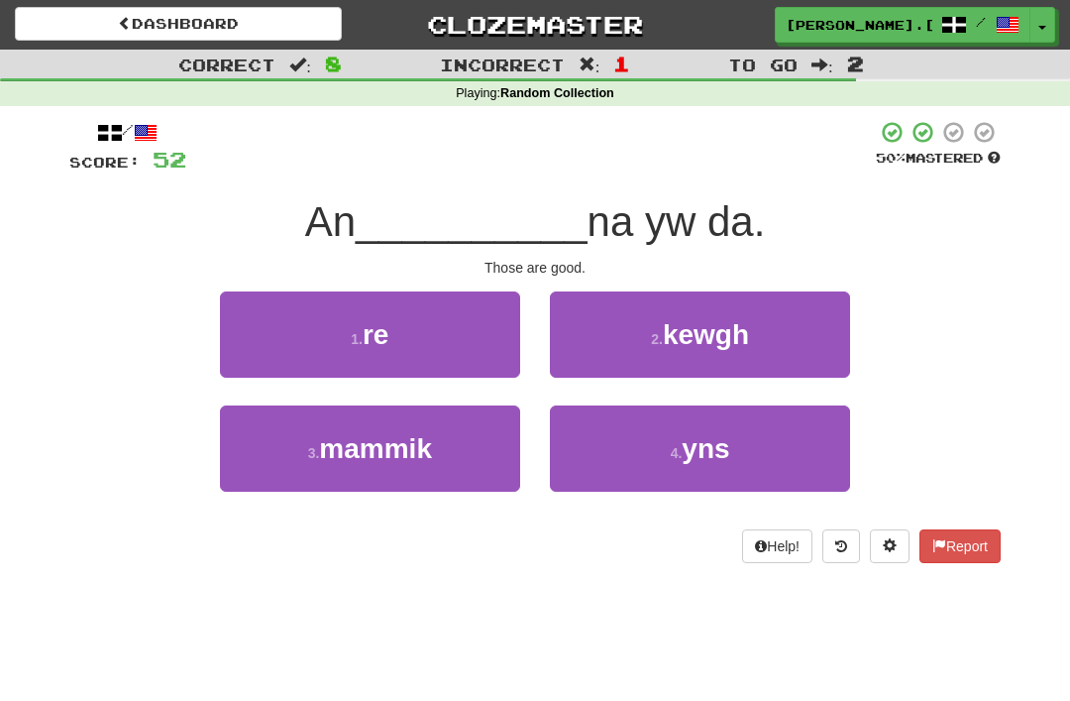
click at [656, 456] on button "4 . yns" at bounding box center [700, 448] width 300 height 86
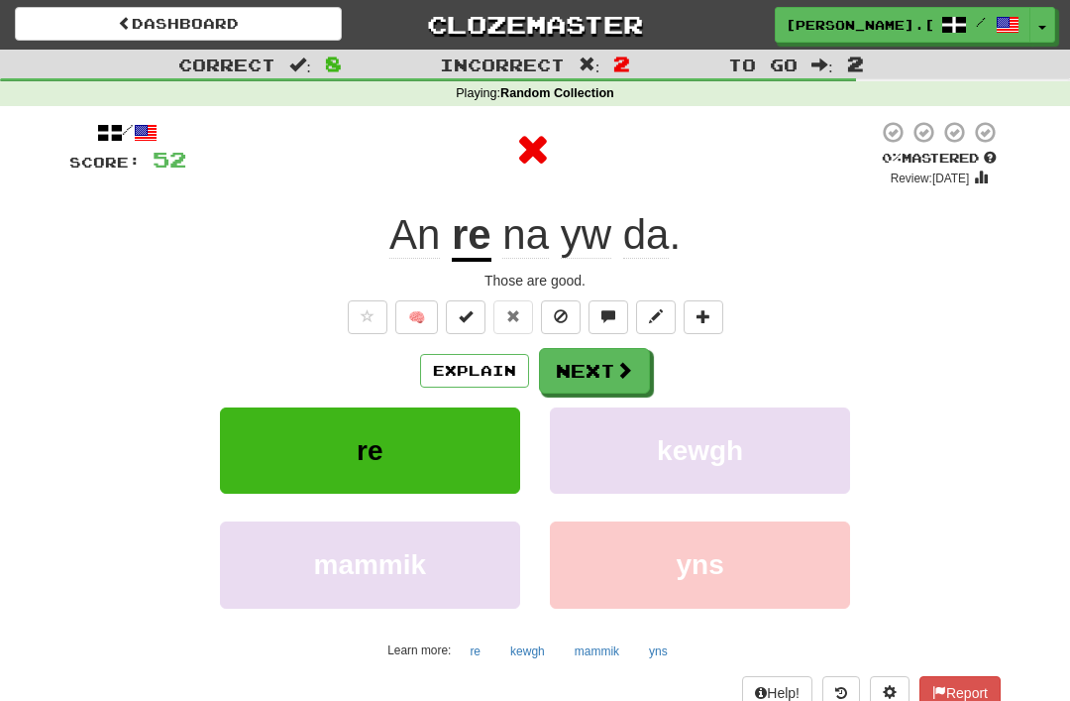
click at [606, 380] on button "Next" at bounding box center [594, 371] width 111 height 46
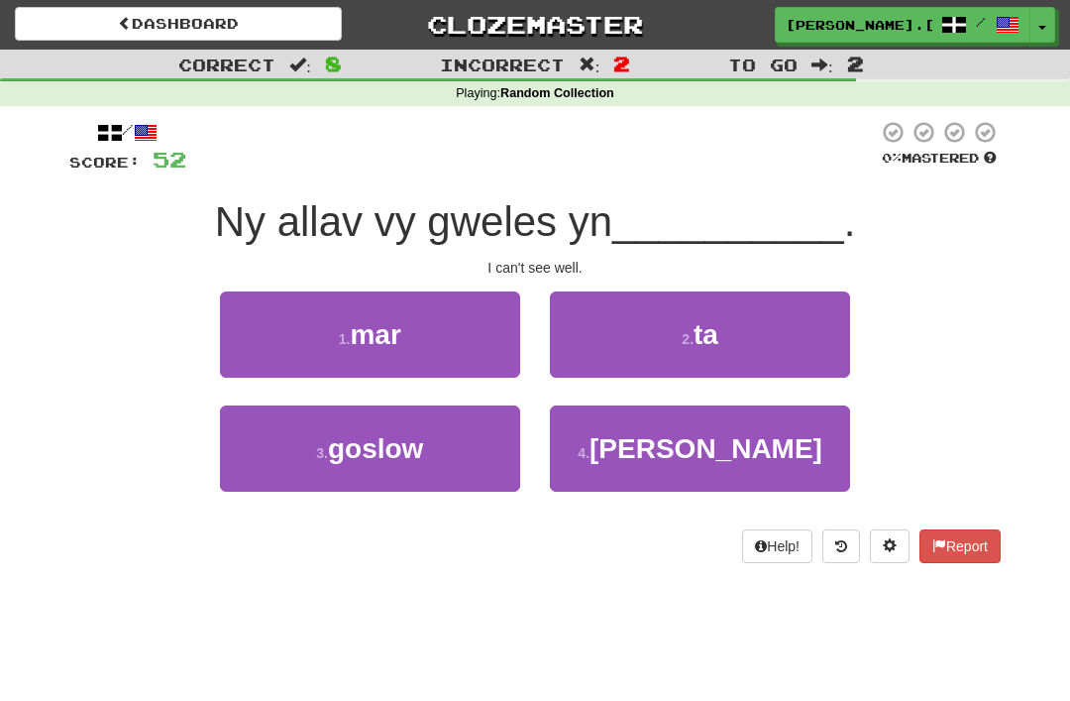
click at [694, 309] on button "2 . ta" at bounding box center [700, 334] width 300 height 86
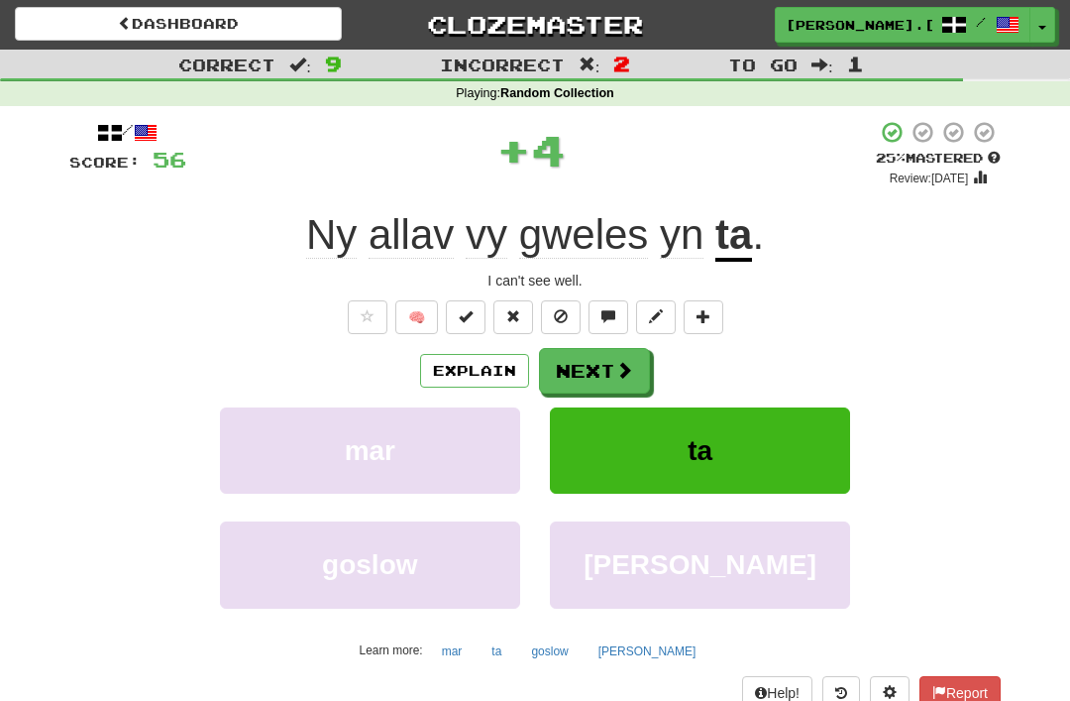
click at [619, 356] on button "Next" at bounding box center [594, 371] width 111 height 46
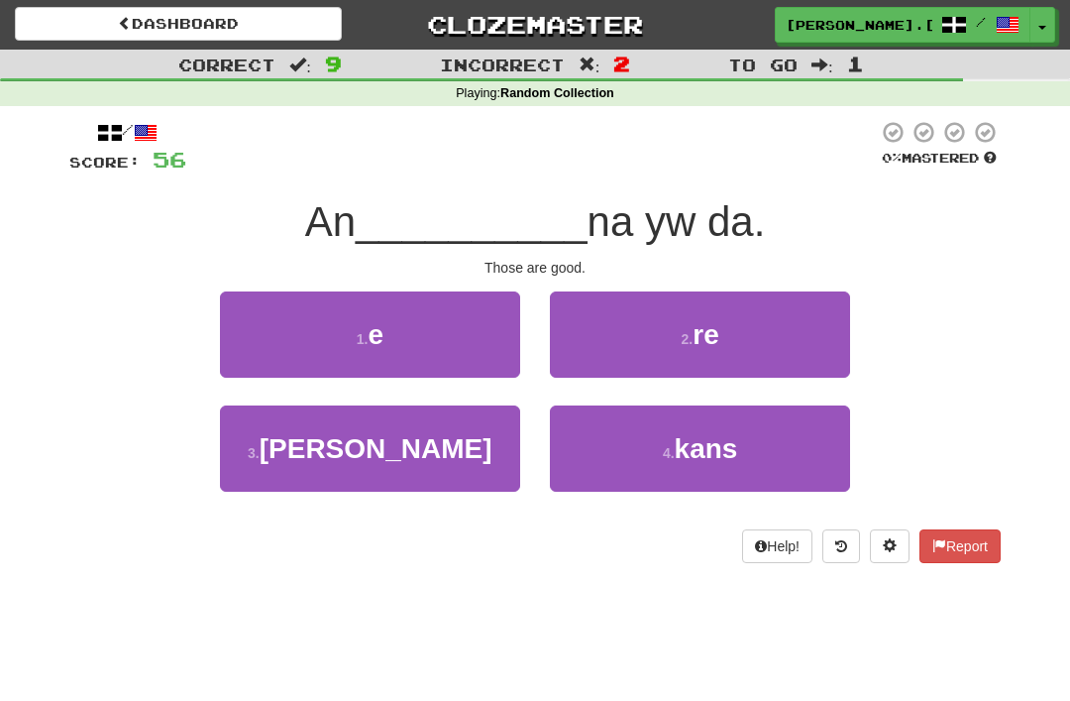
click at [692, 331] on small "2 ." at bounding box center [688, 339] width 12 height 16
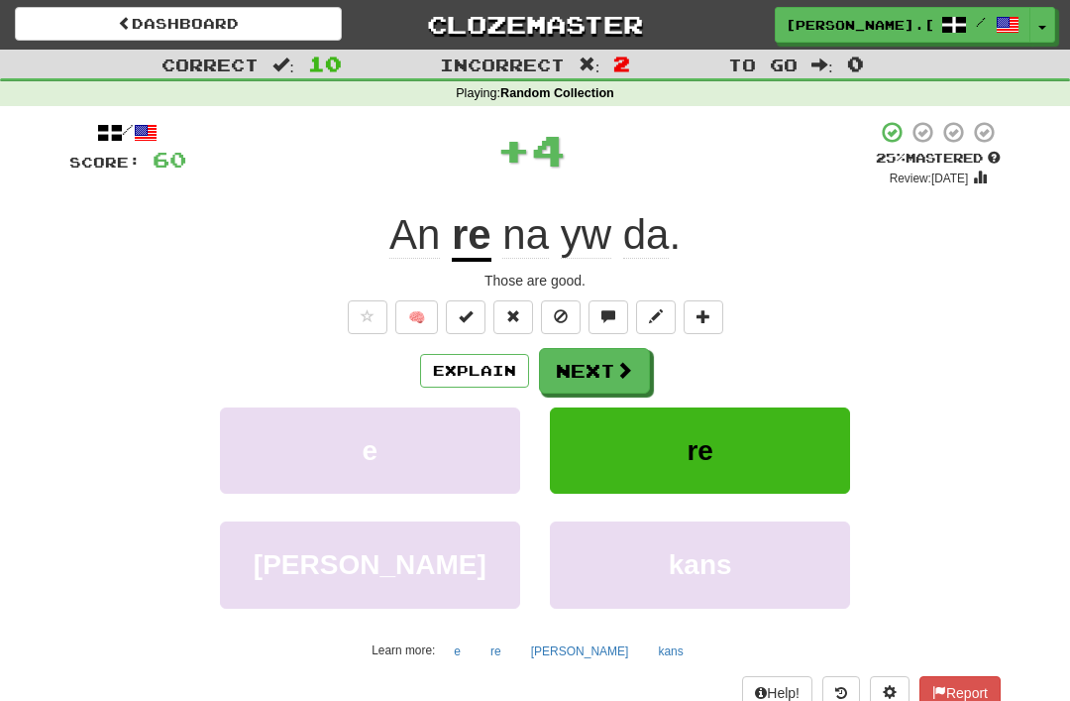
click at [613, 360] on button "Next" at bounding box center [594, 371] width 111 height 46
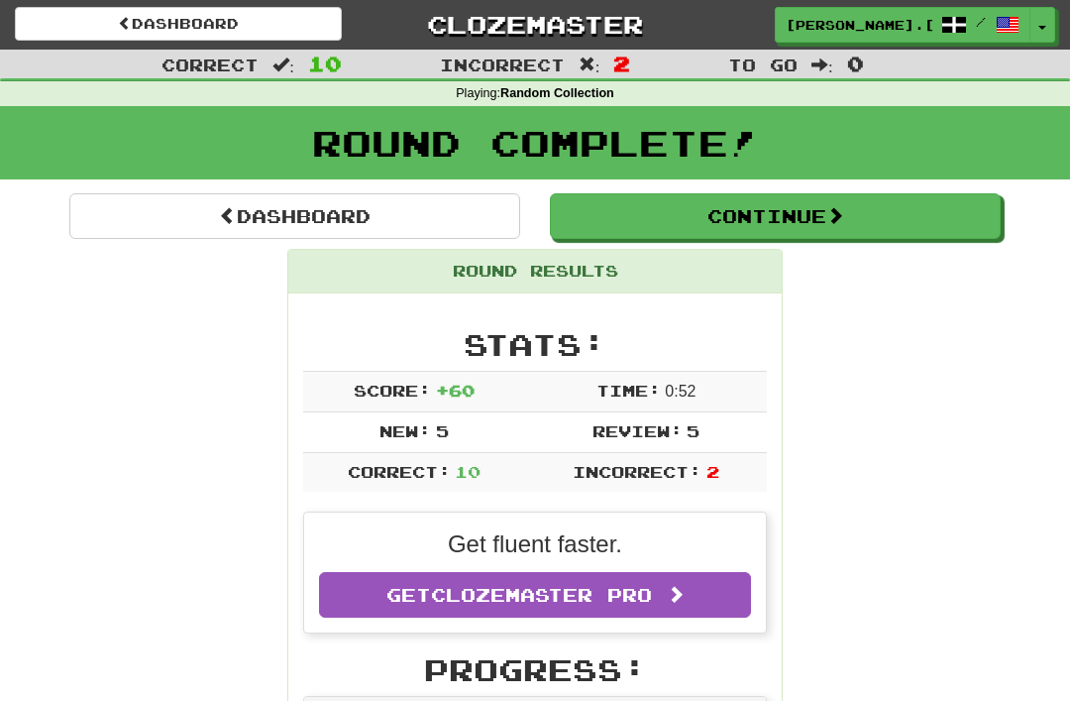
click at [765, 201] on button "Continue" at bounding box center [775, 216] width 451 height 46
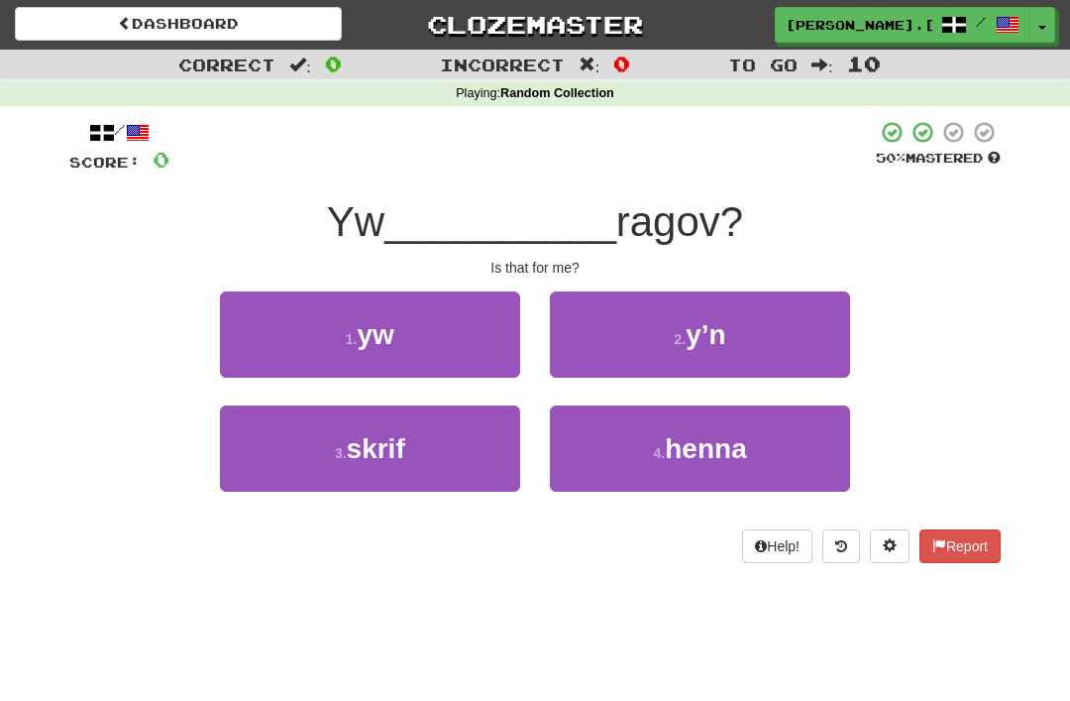
click at [664, 446] on small "4 ." at bounding box center [660, 453] width 12 height 16
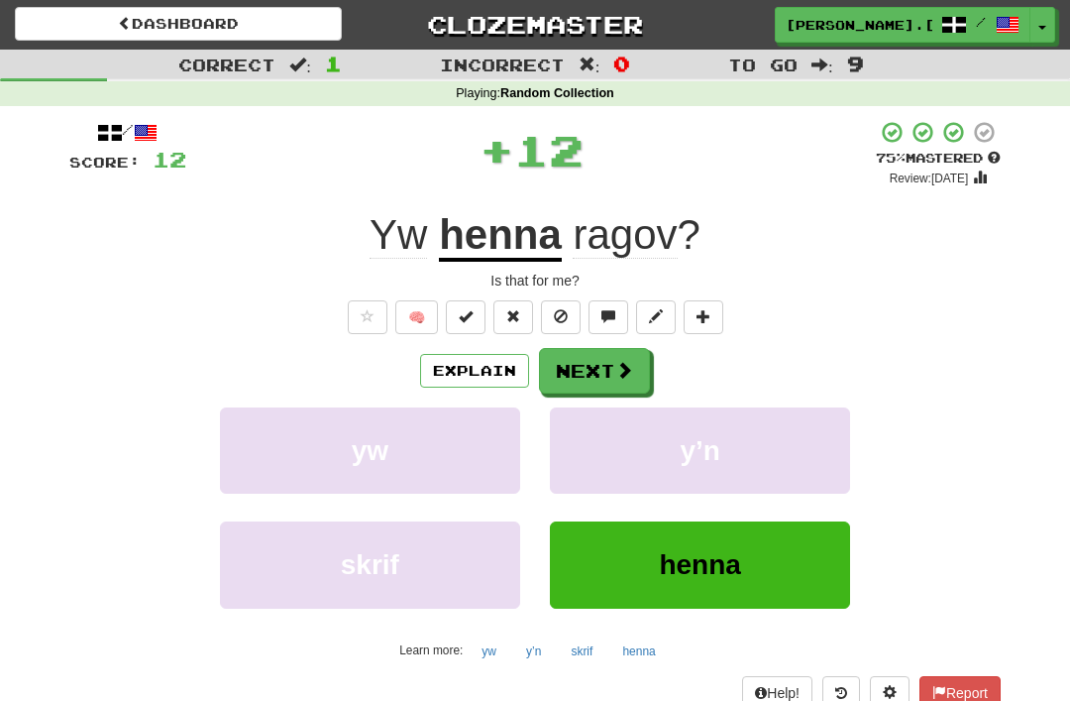
click at [618, 376] on span at bounding box center [624, 370] width 18 height 18
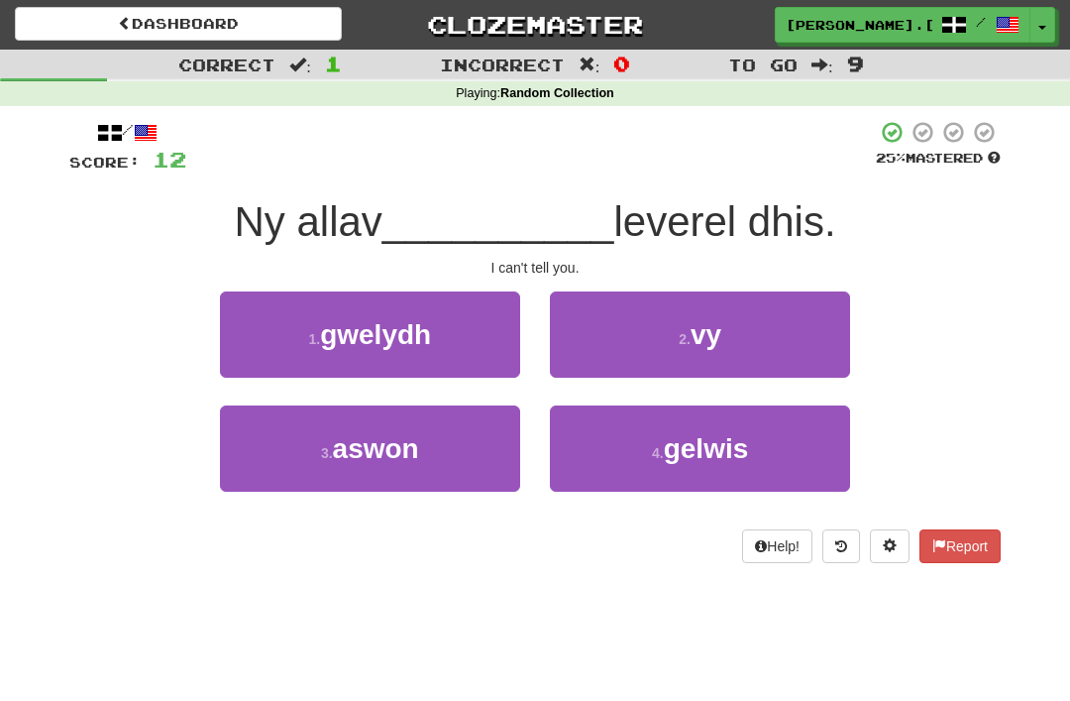
click at [707, 325] on span "vy" at bounding box center [706, 334] width 31 height 31
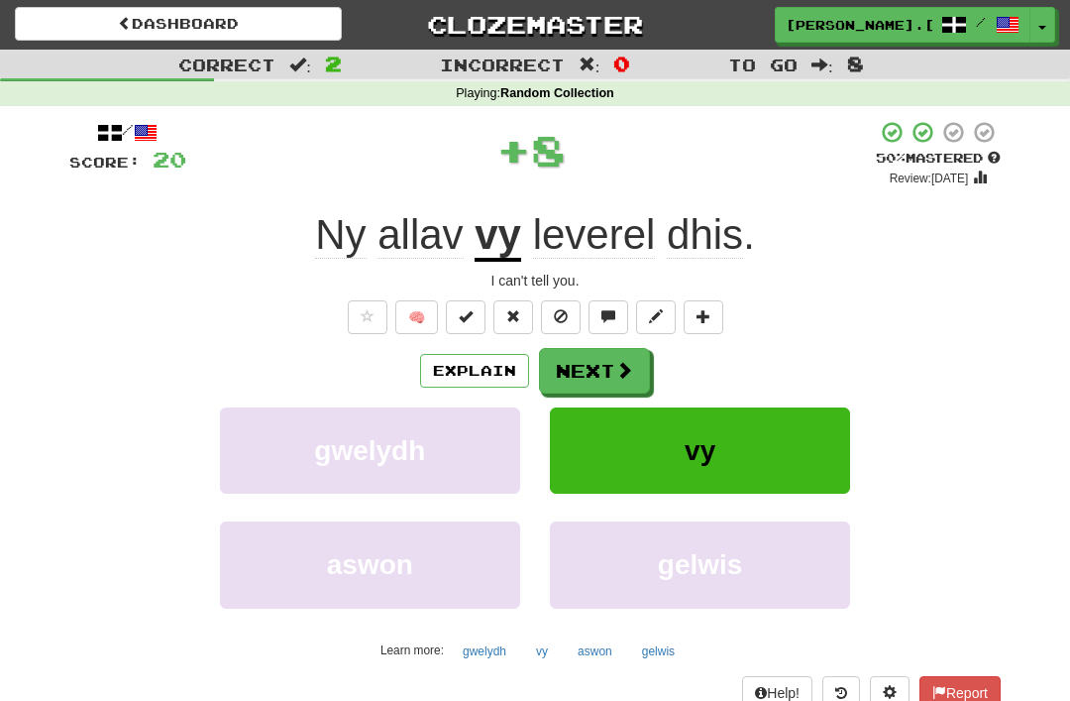
click at [627, 370] on span at bounding box center [624, 370] width 18 height 18
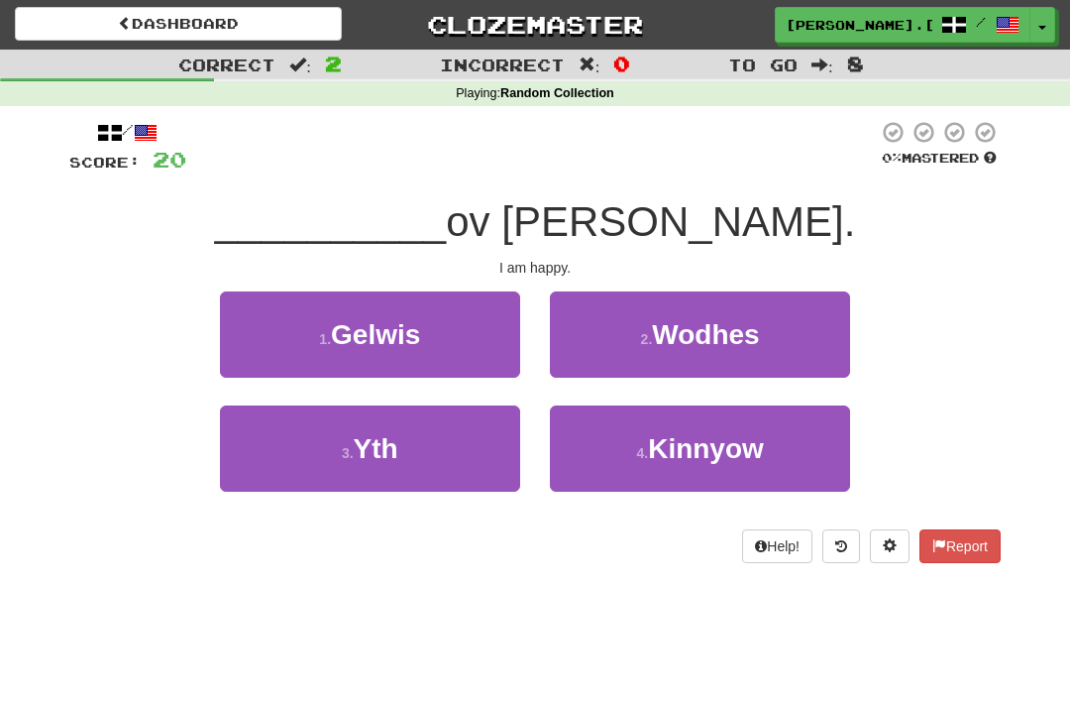
click at [442, 448] on button "3 . Yth" at bounding box center [370, 448] width 300 height 86
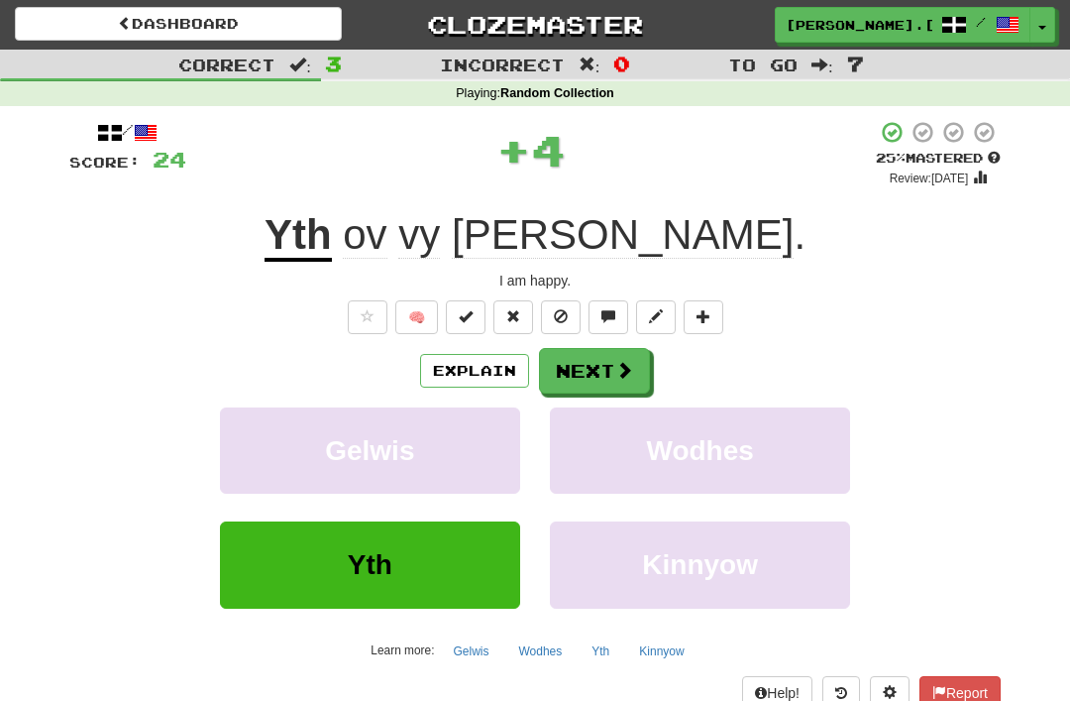
click at [602, 373] on button "Next" at bounding box center [594, 371] width 111 height 46
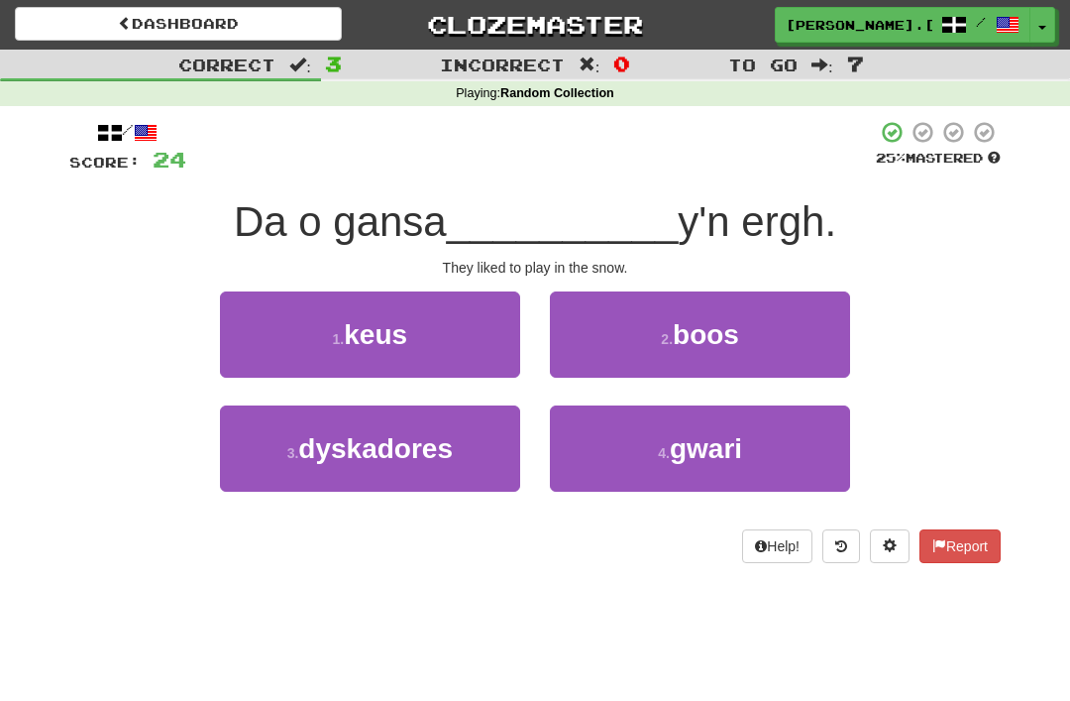
click at [669, 454] on small "4 ." at bounding box center [664, 453] width 12 height 16
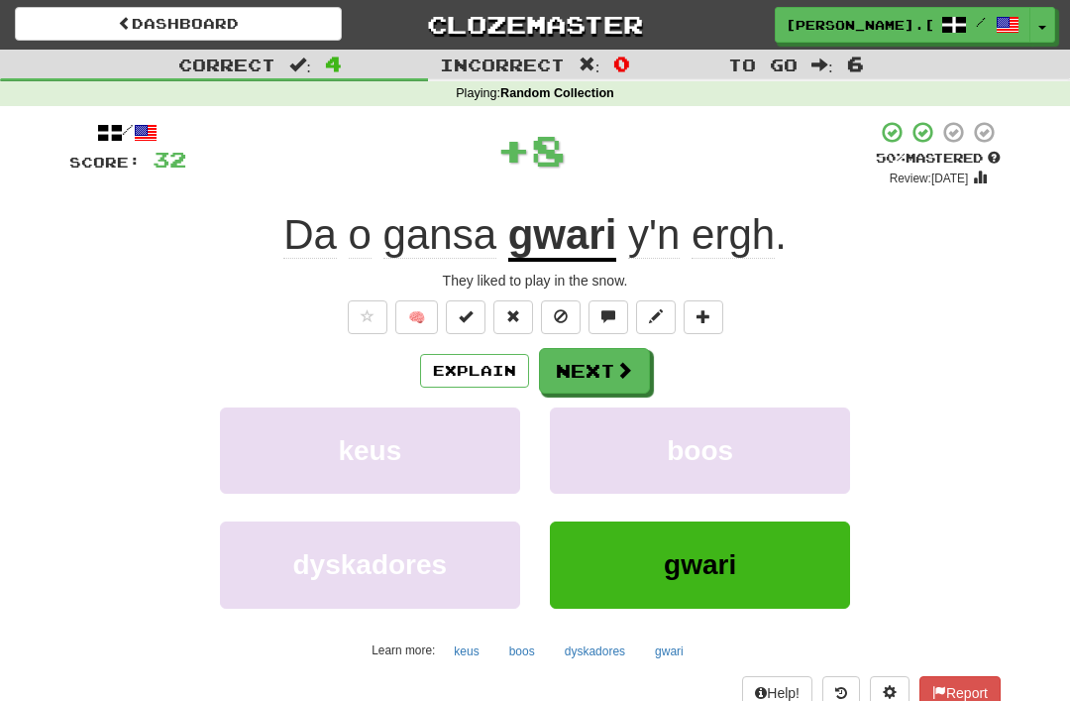
click at [607, 359] on button "Next" at bounding box center [594, 371] width 111 height 46
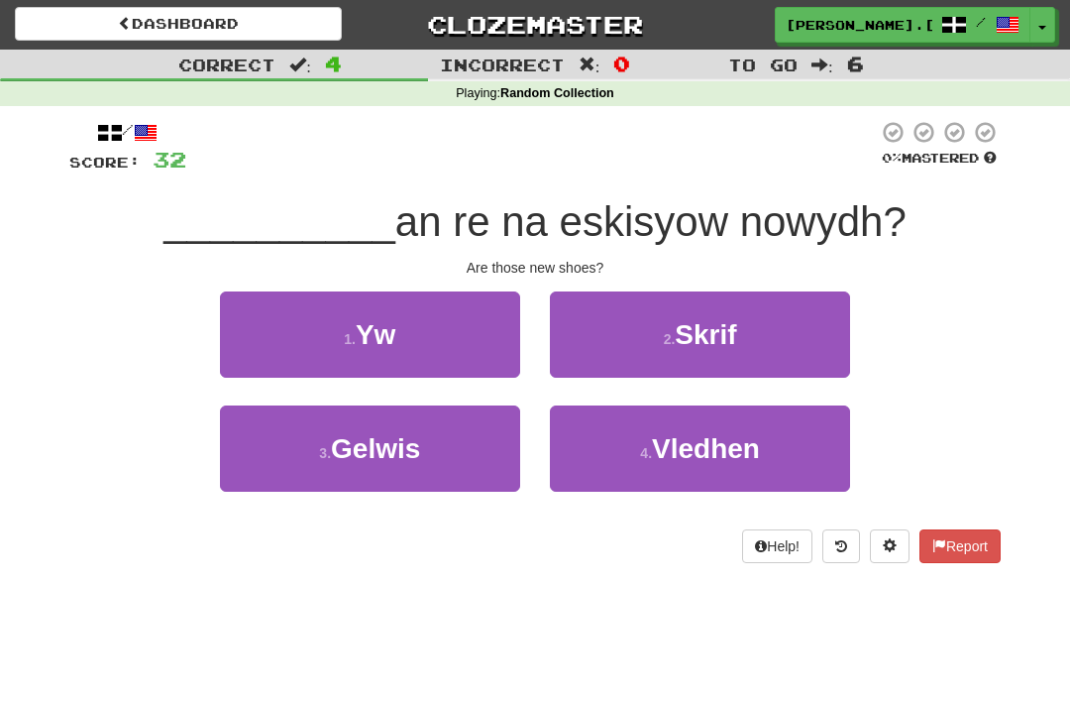
click at [418, 326] on button "1 . Yw" at bounding box center [370, 334] width 300 height 86
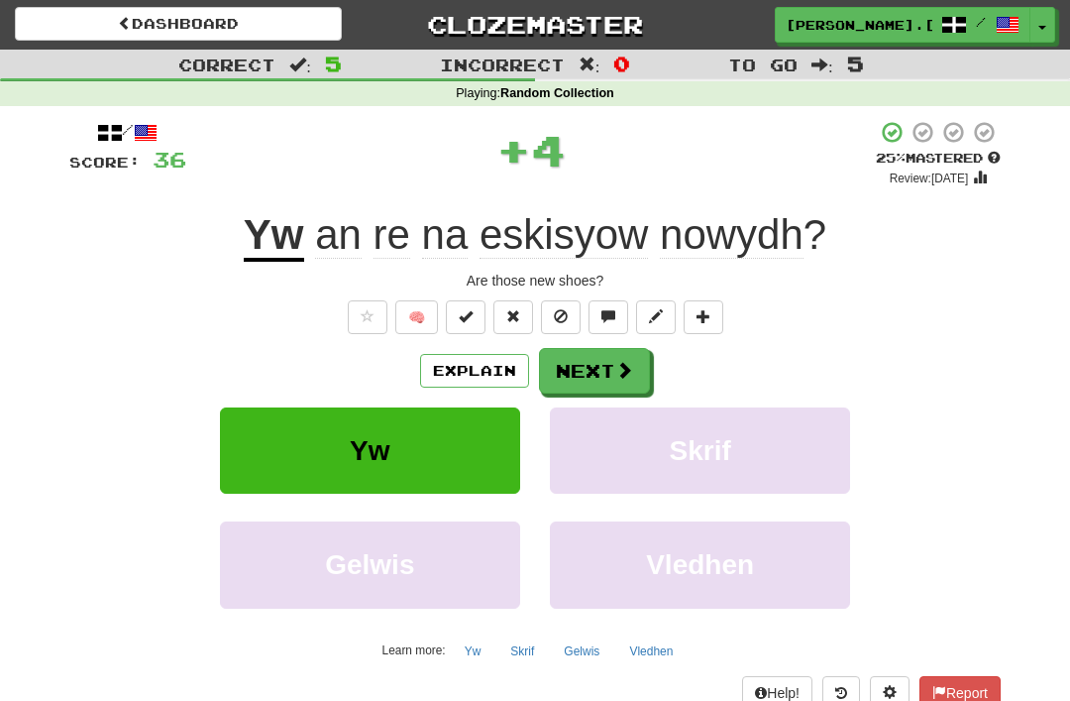
click at [613, 369] on button "Next" at bounding box center [594, 371] width 111 height 46
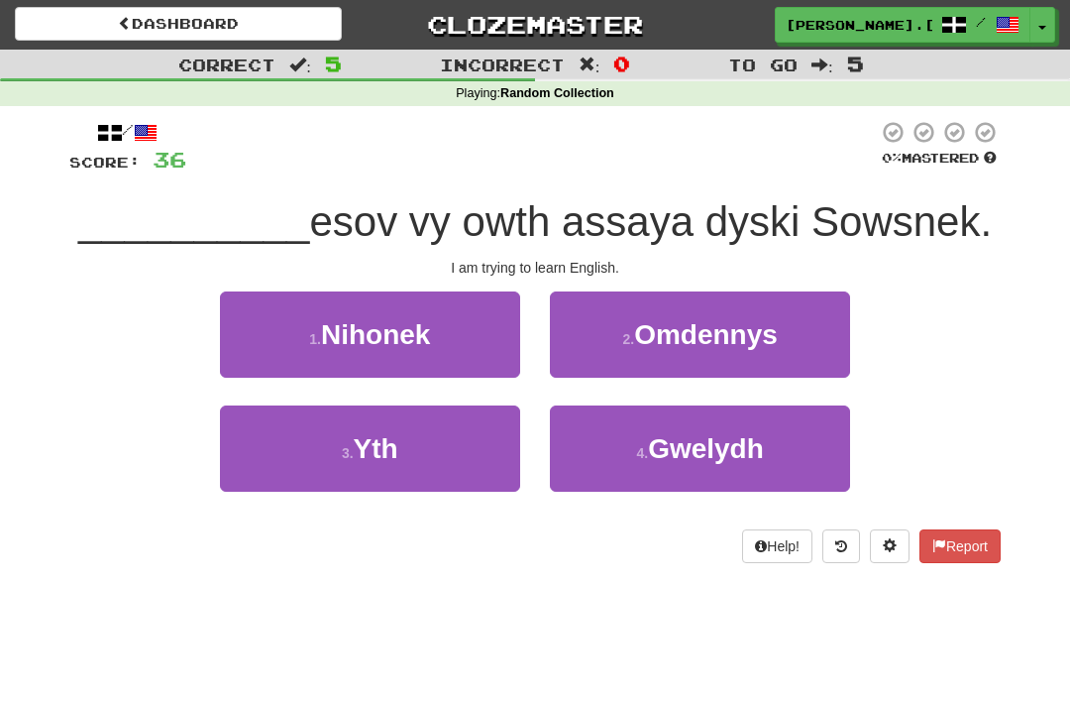
click at [411, 442] on button "3 . Yth" at bounding box center [370, 448] width 300 height 86
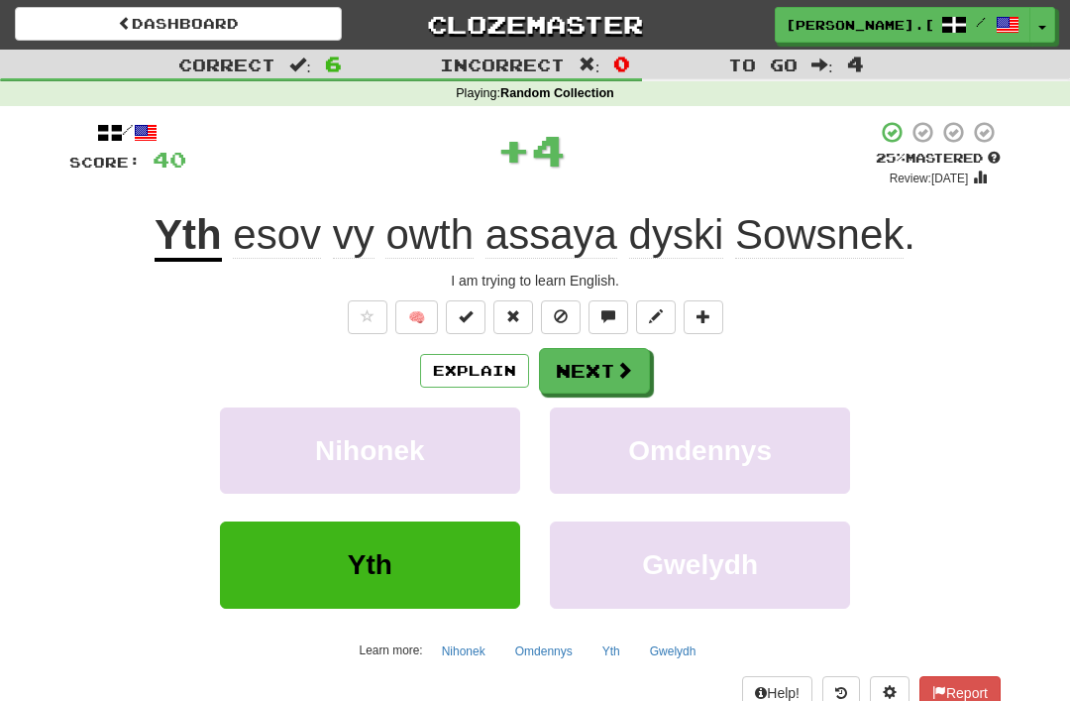
click at [604, 366] on button "Next" at bounding box center [594, 371] width 111 height 46
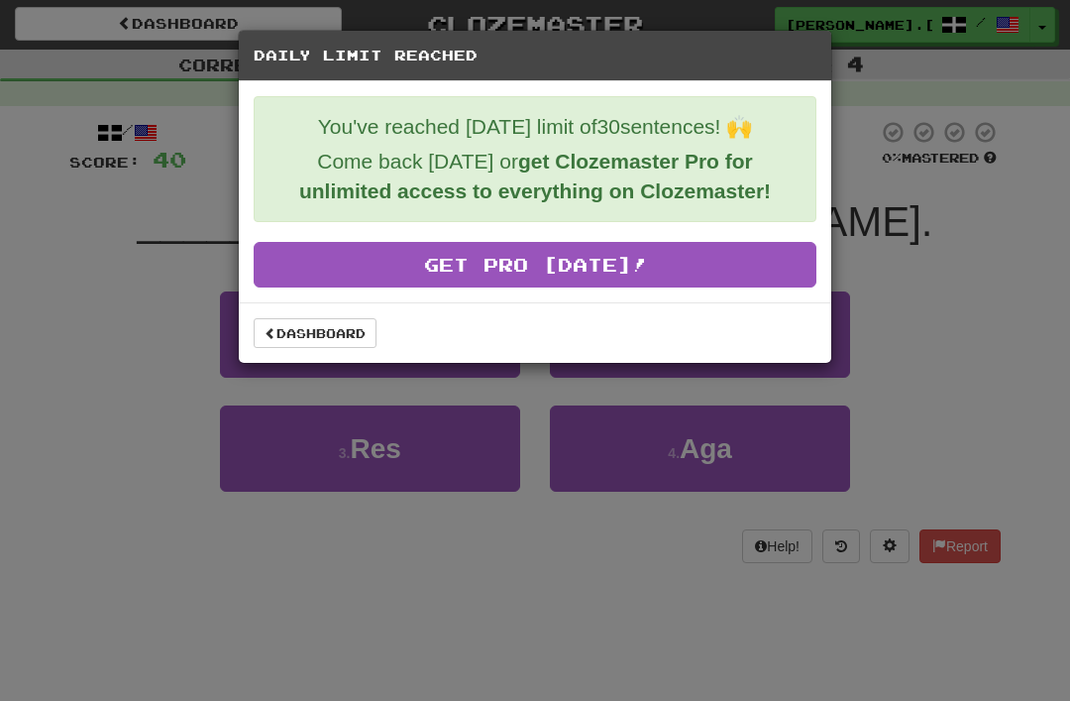
click at [329, 338] on link "Dashboard" at bounding box center [315, 333] width 123 height 30
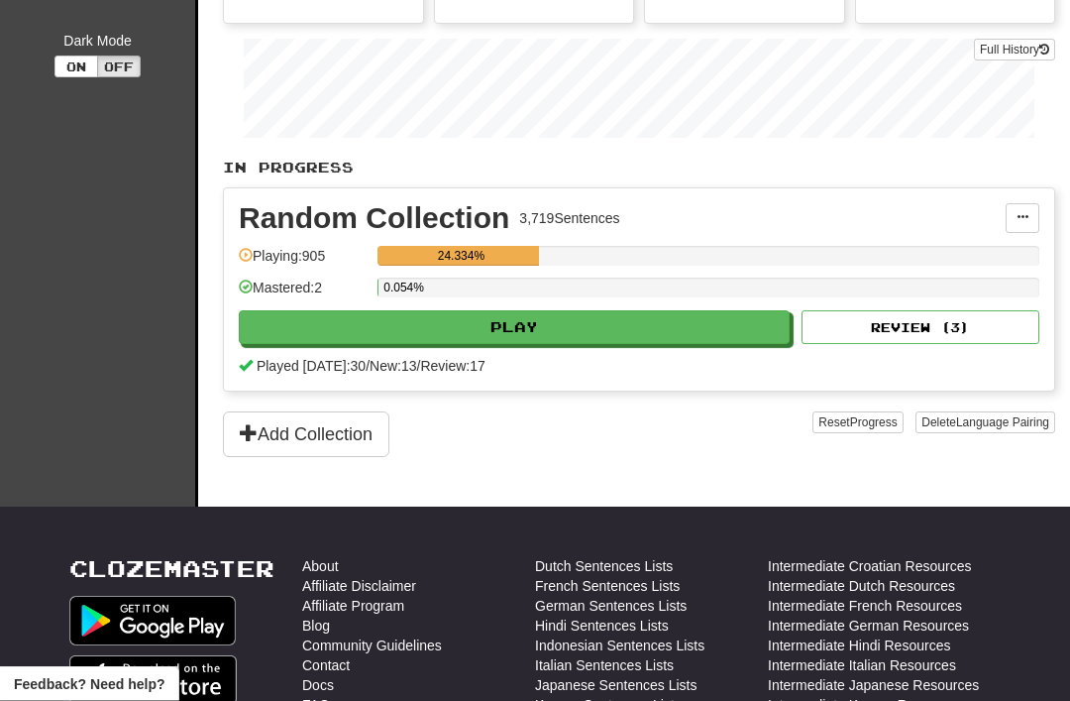
scroll to position [343, 0]
click at [952, 323] on button "Review ( 3 )" at bounding box center [921, 327] width 238 height 34
select select "**"
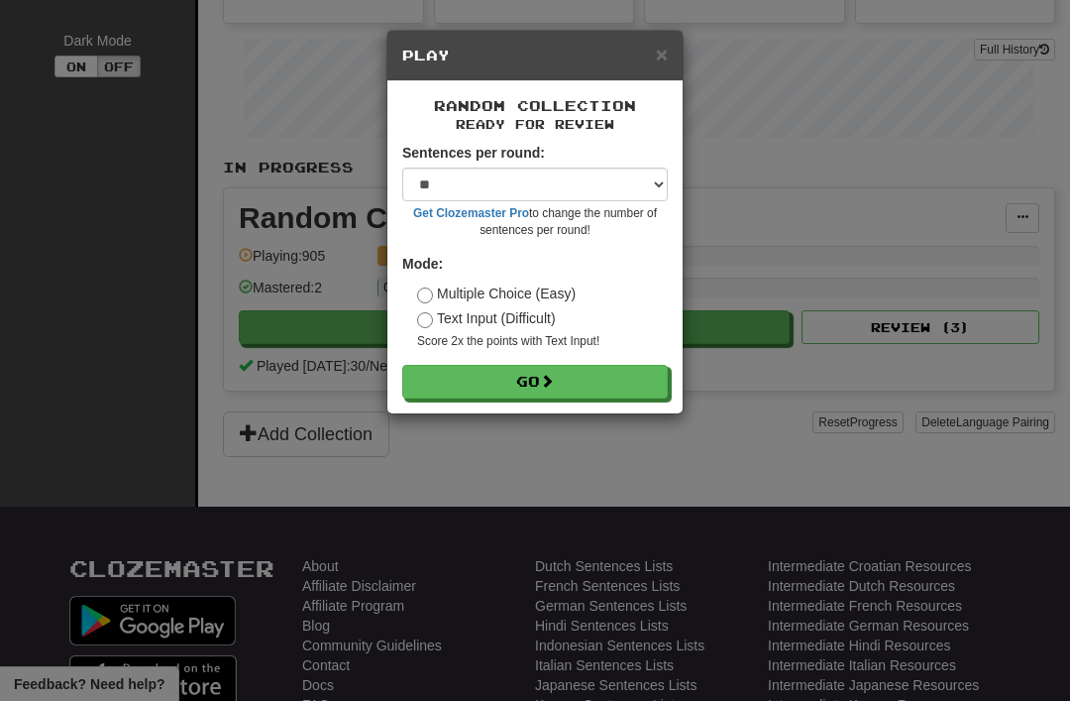
click at [900, 475] on div "× Play Random Collection Ready for Review Sentences per round: * ** ** ** ** **…" at bounding box center [535, 350] width 1070 height 701
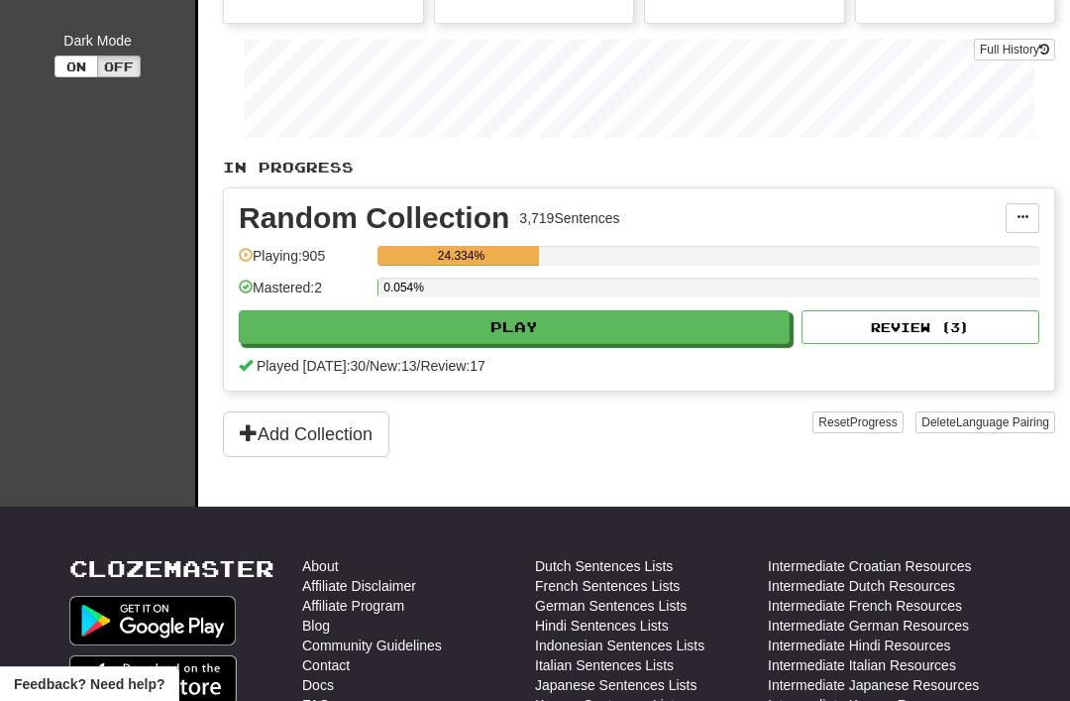
click at [1051, 341] on div "Random Collection 3,719 Sentences Manage Sentences Unpin from Dashboard Playing…" at bounding box center [639, 289] width 831 height 202
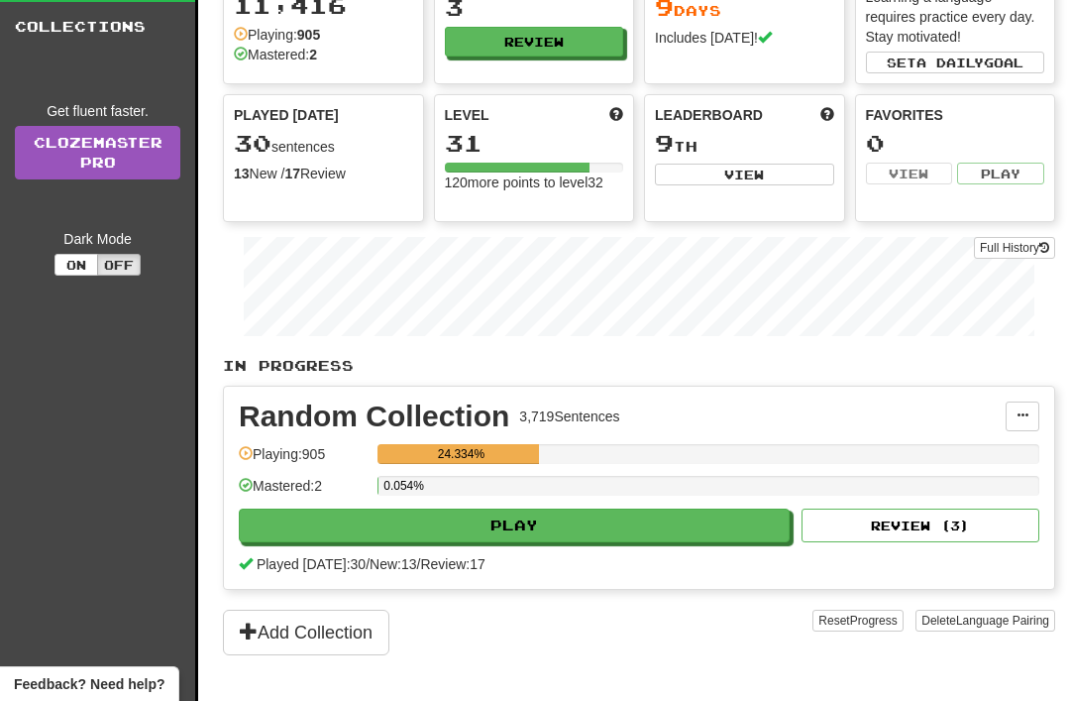
scroll to position [0, 0]
